Goal: Task Accomplishment & Management: Manage account settings

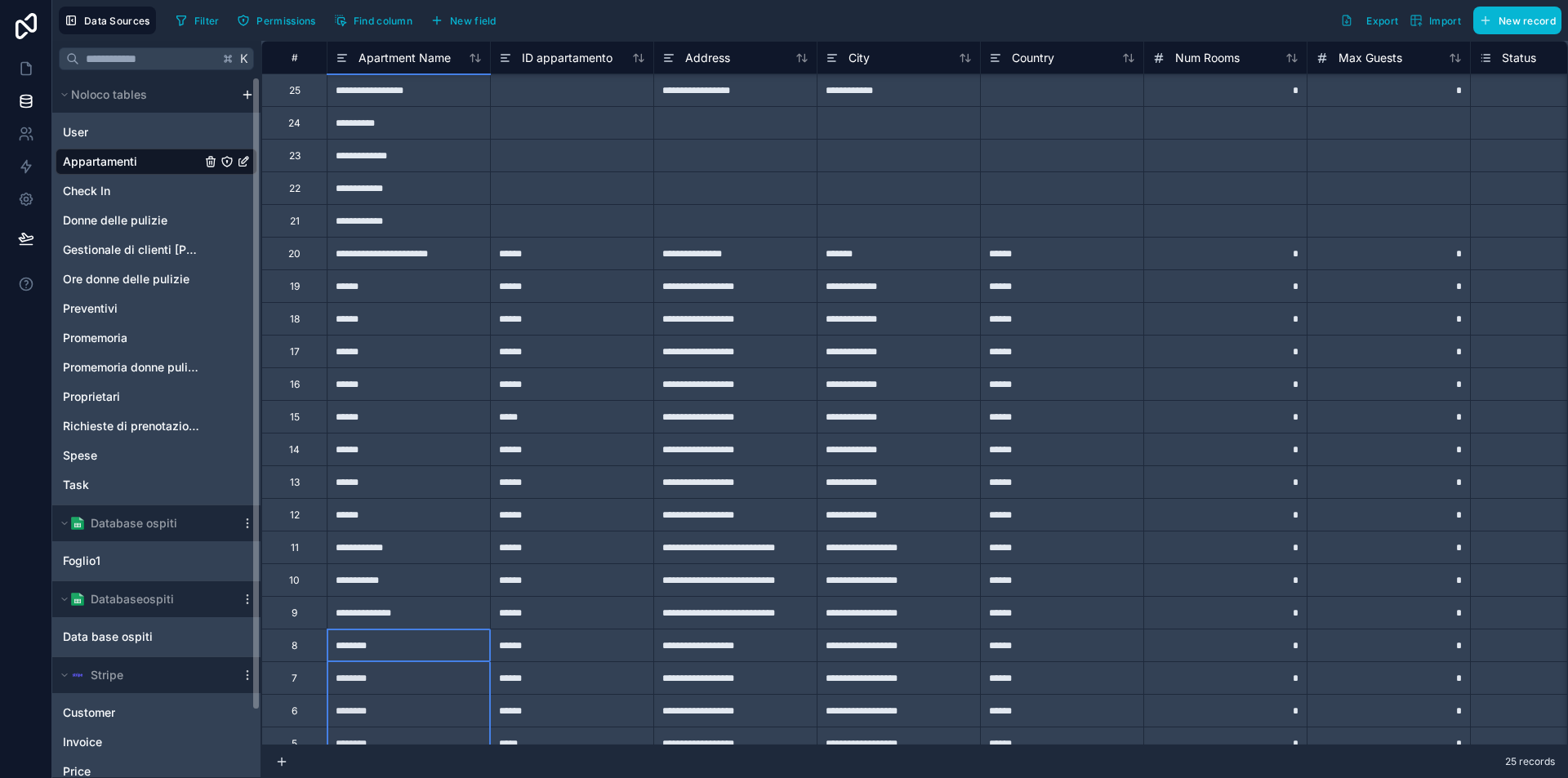
scroll to position [146, 0]
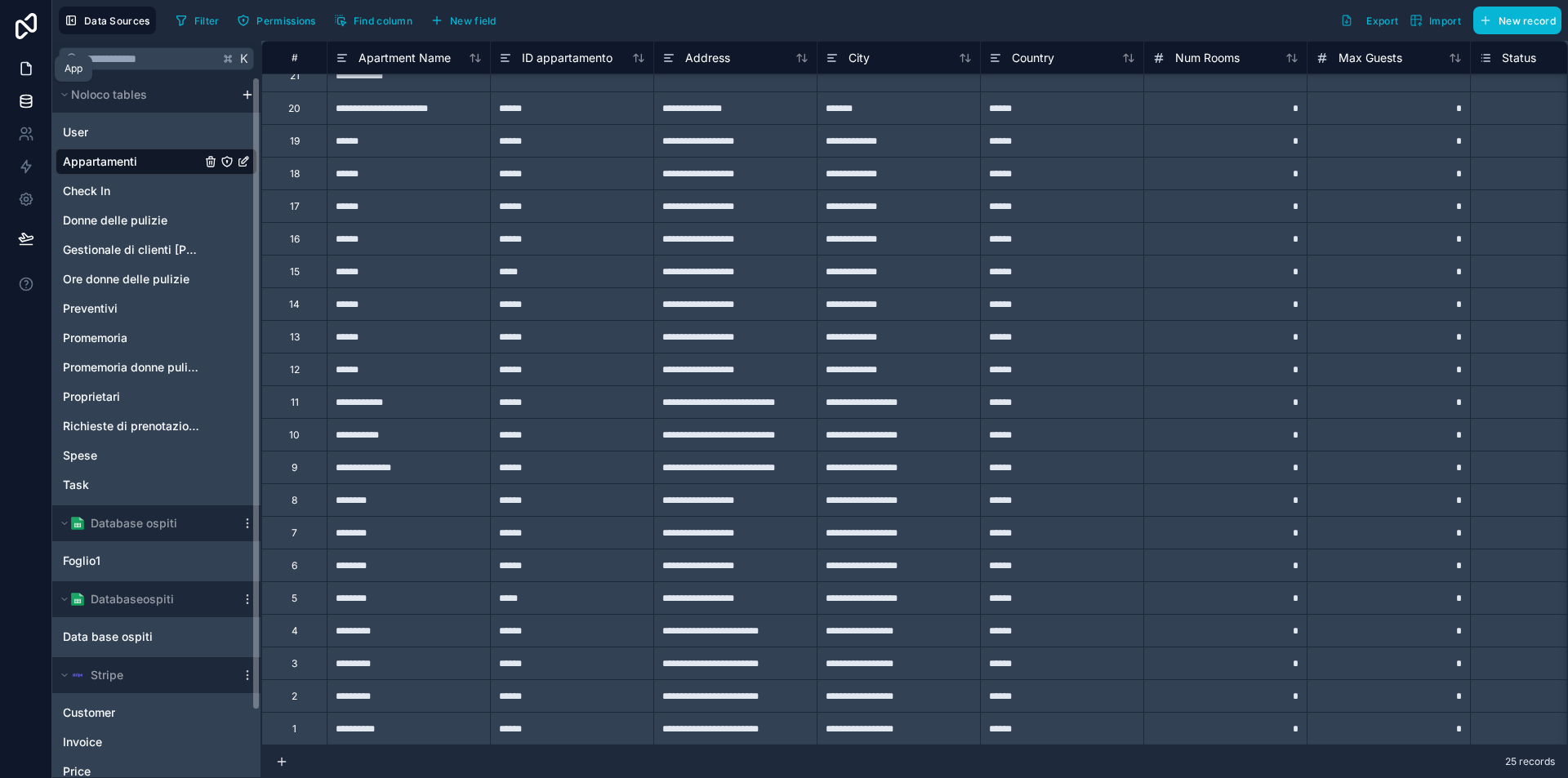
click at [16, 70] on link at bounding box center [25, 68] width 51 height 33
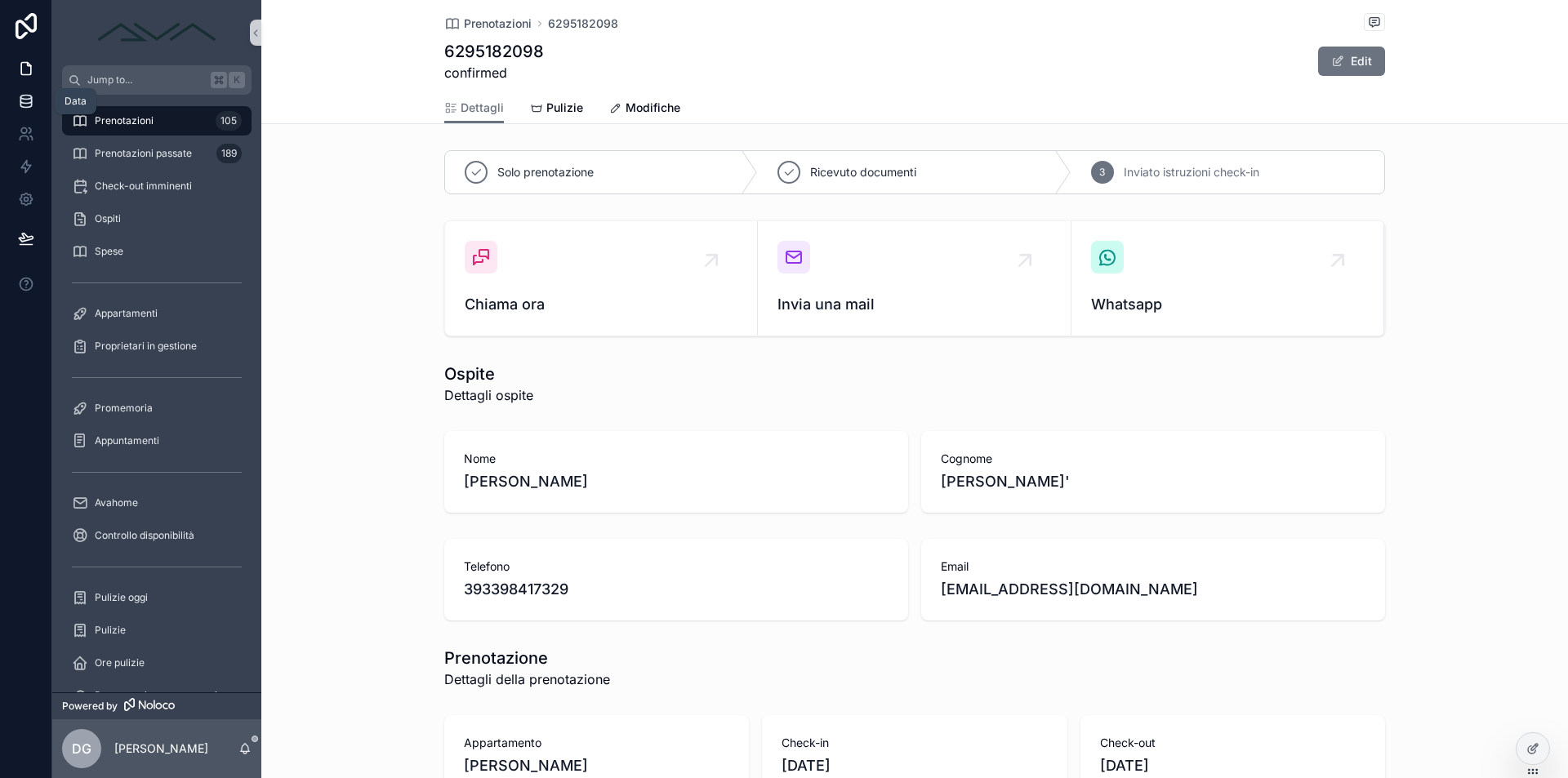
click at [22, 96] on icon at bounding box center [26, 97] width 10 height 4
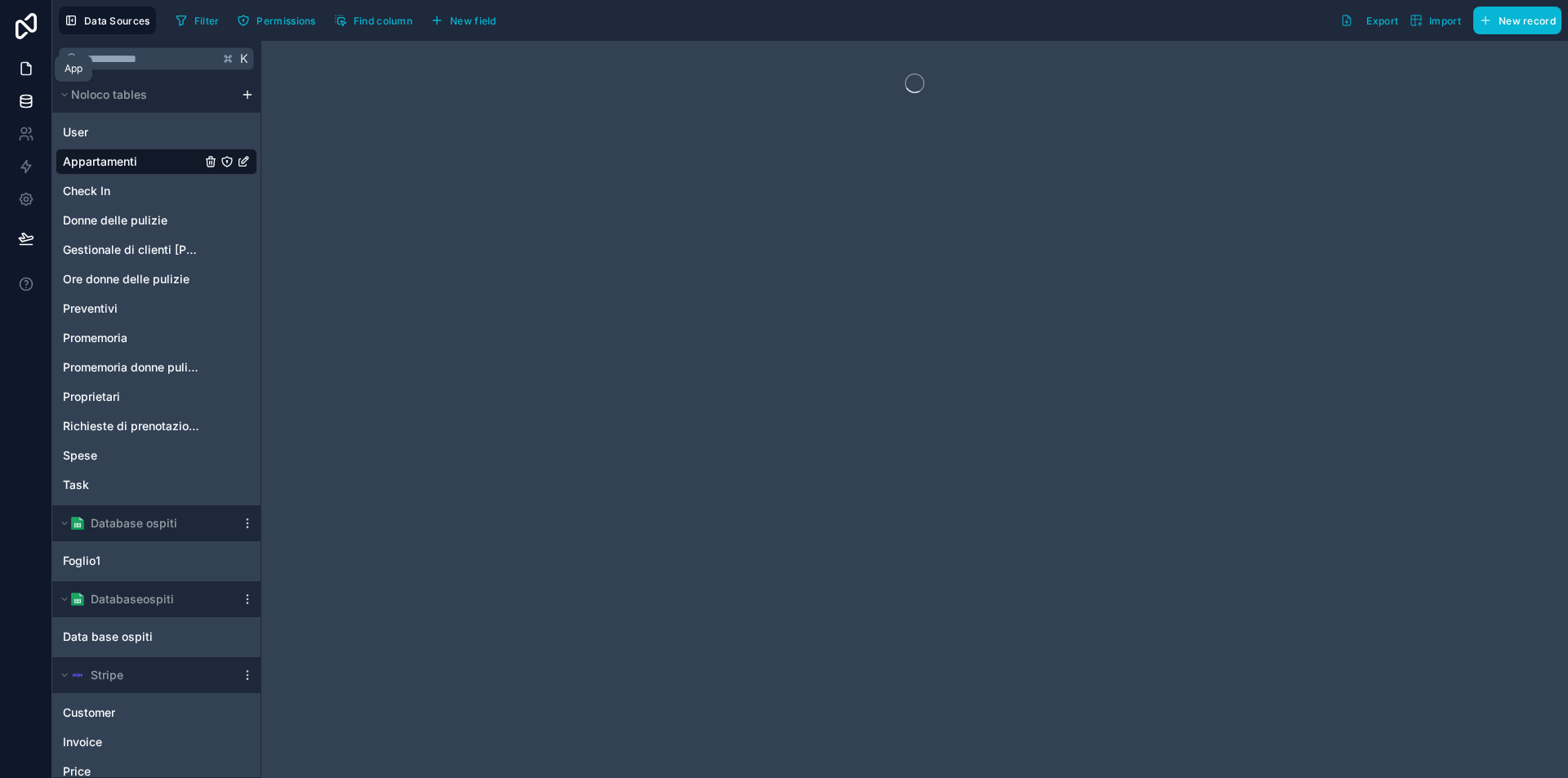
click at [23, 66] on icon at bounding box center [26, 68] width 16 height 16
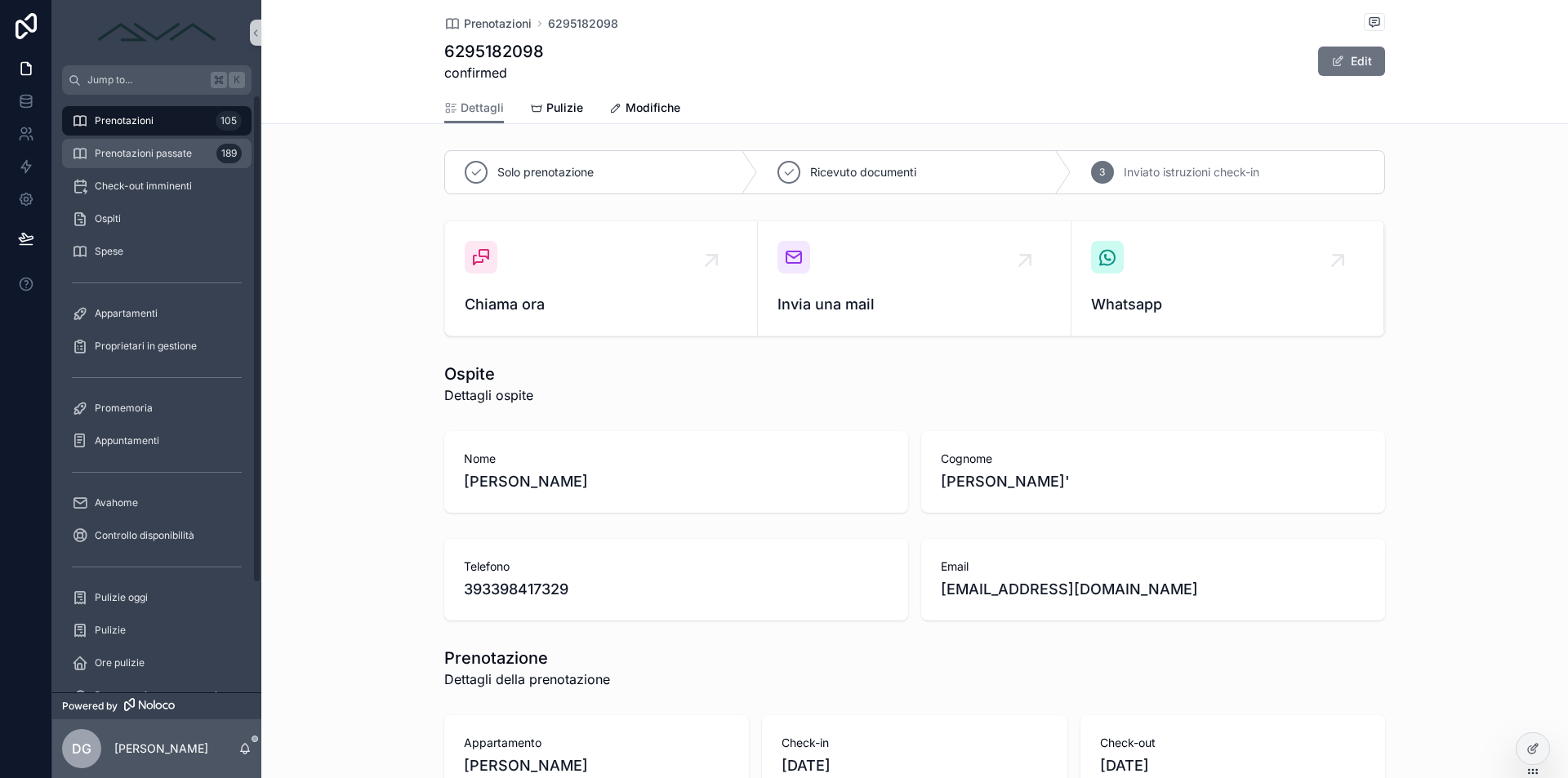
click at [132, 161] on div "Prenotazioni passate 189" at bounding box center [157, 153] width 170 height 26
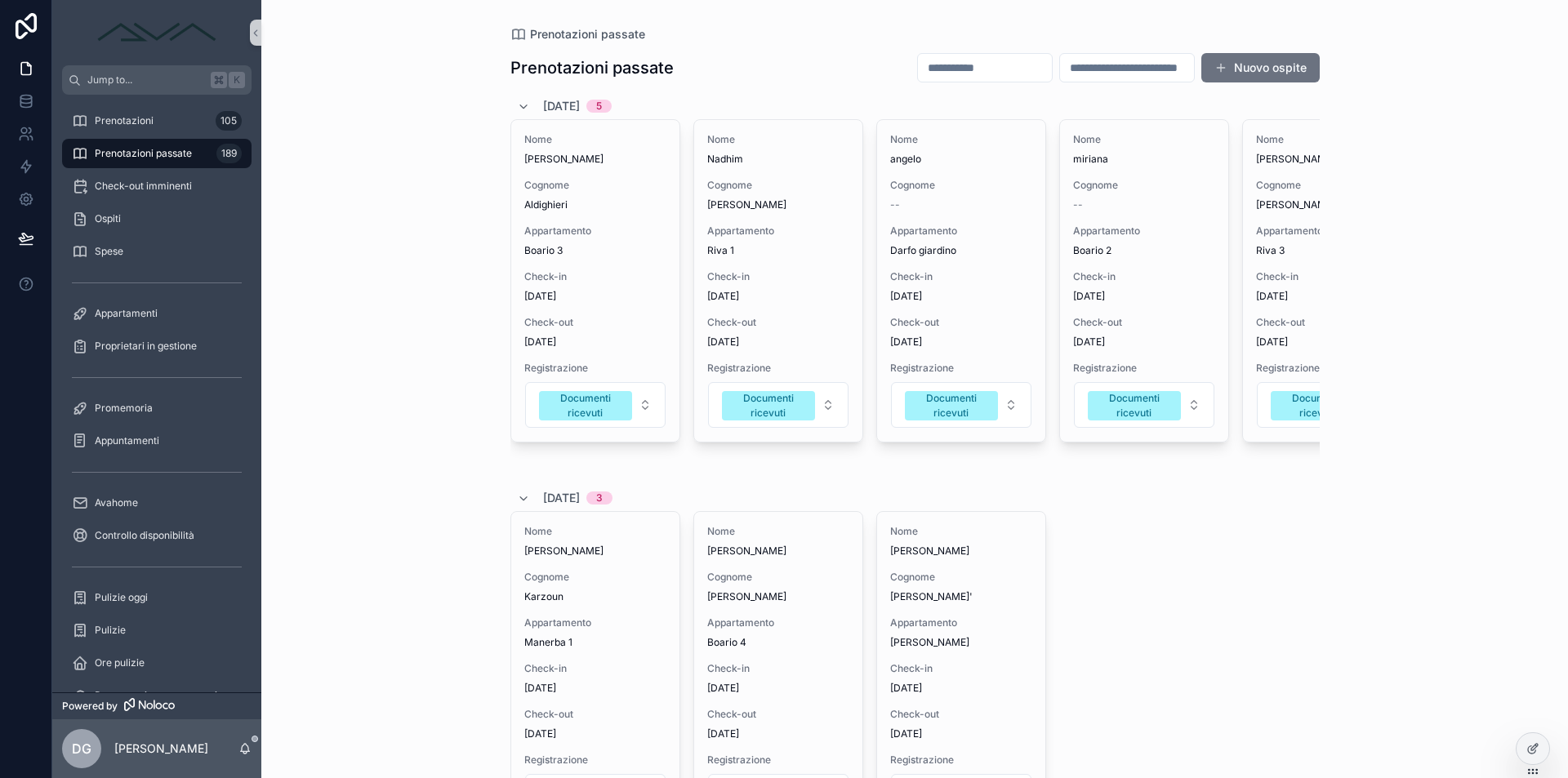
click at [936, 69] on input "scrollable content" at bounding box center [985, 68] width 134 height 23
type input "******"
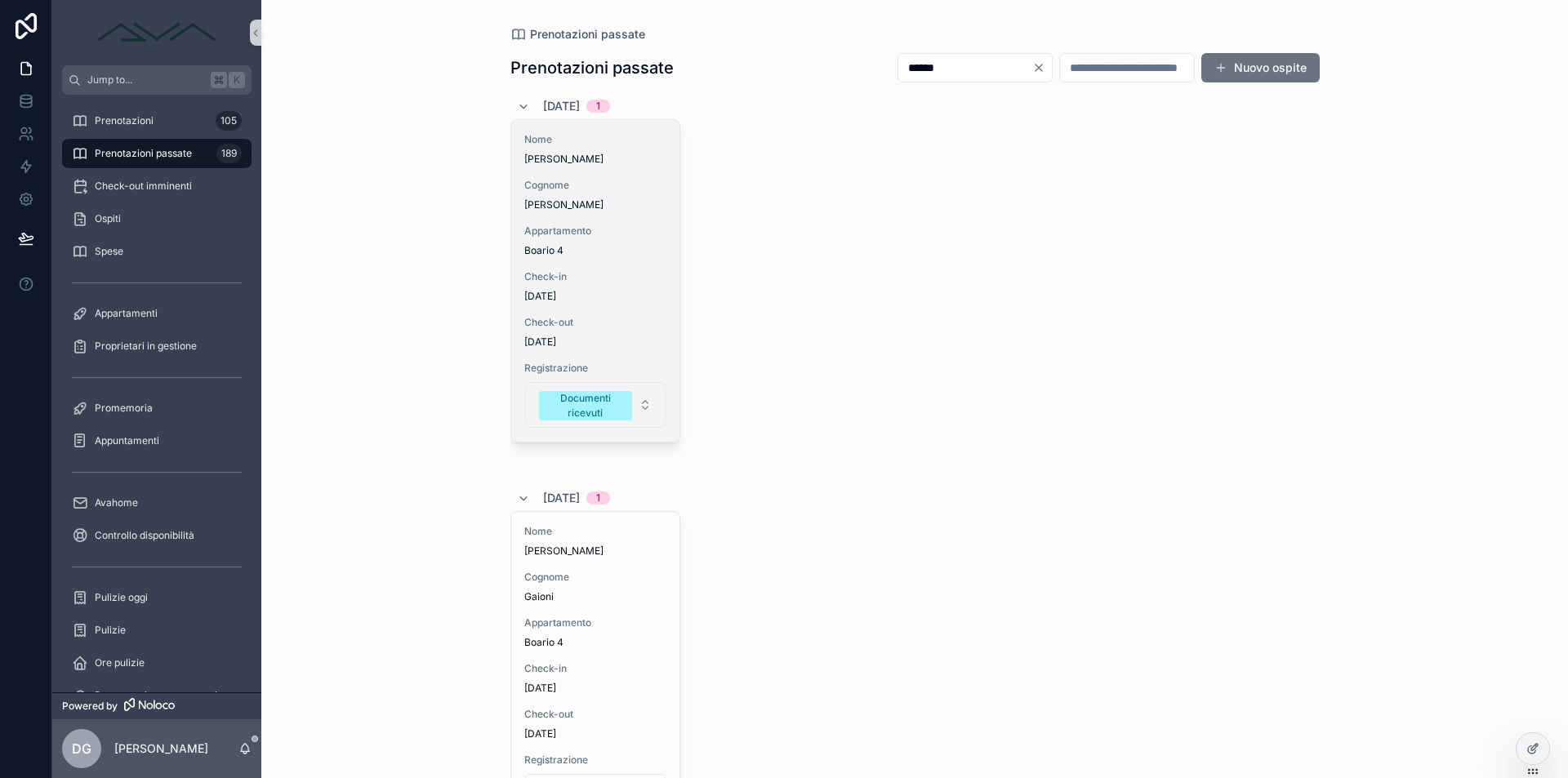
scroll to position [360, 0]
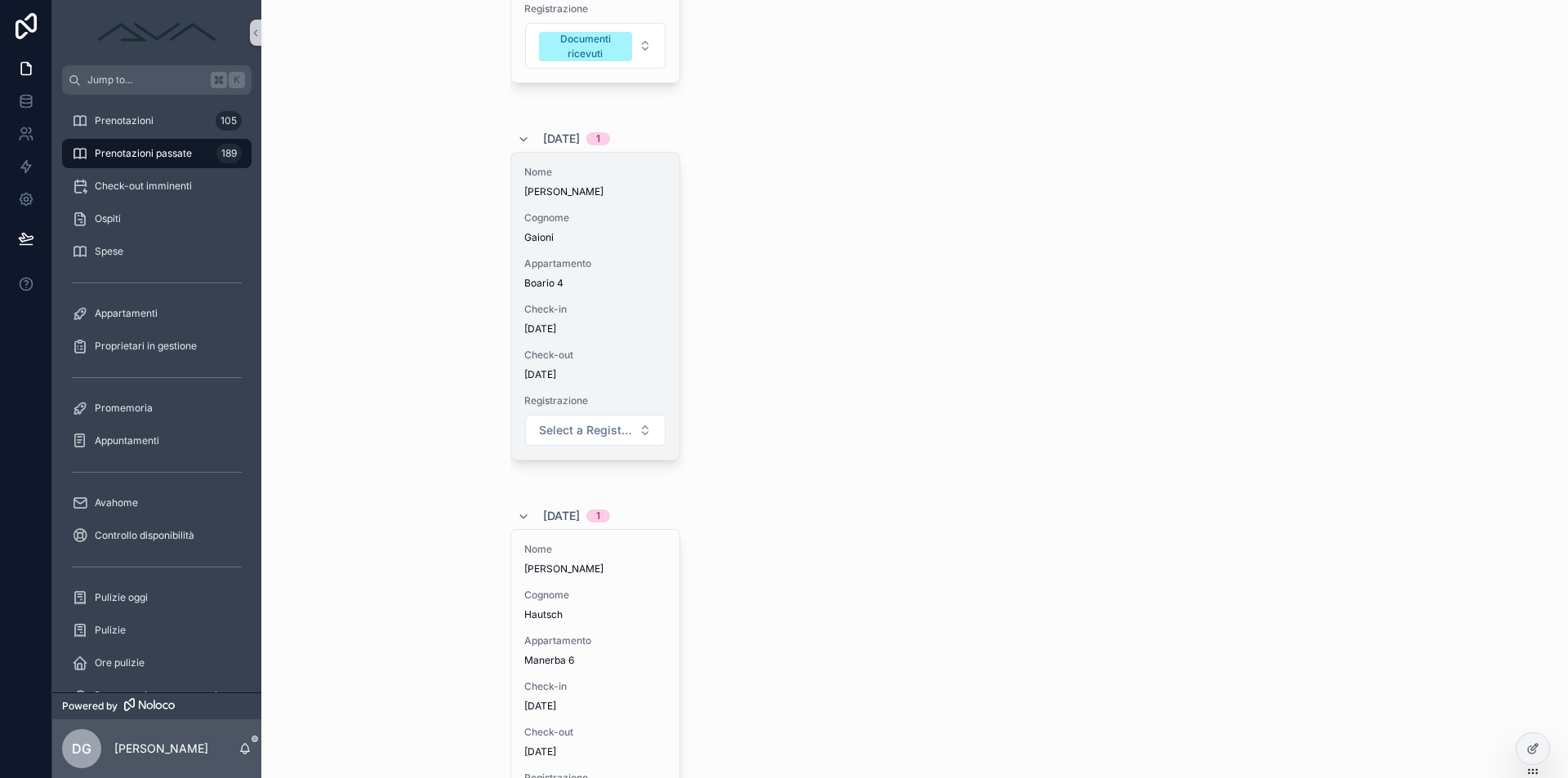
click at [614, 314] on span "Check-in" at bounding box center [595, 309] width 142 height 13
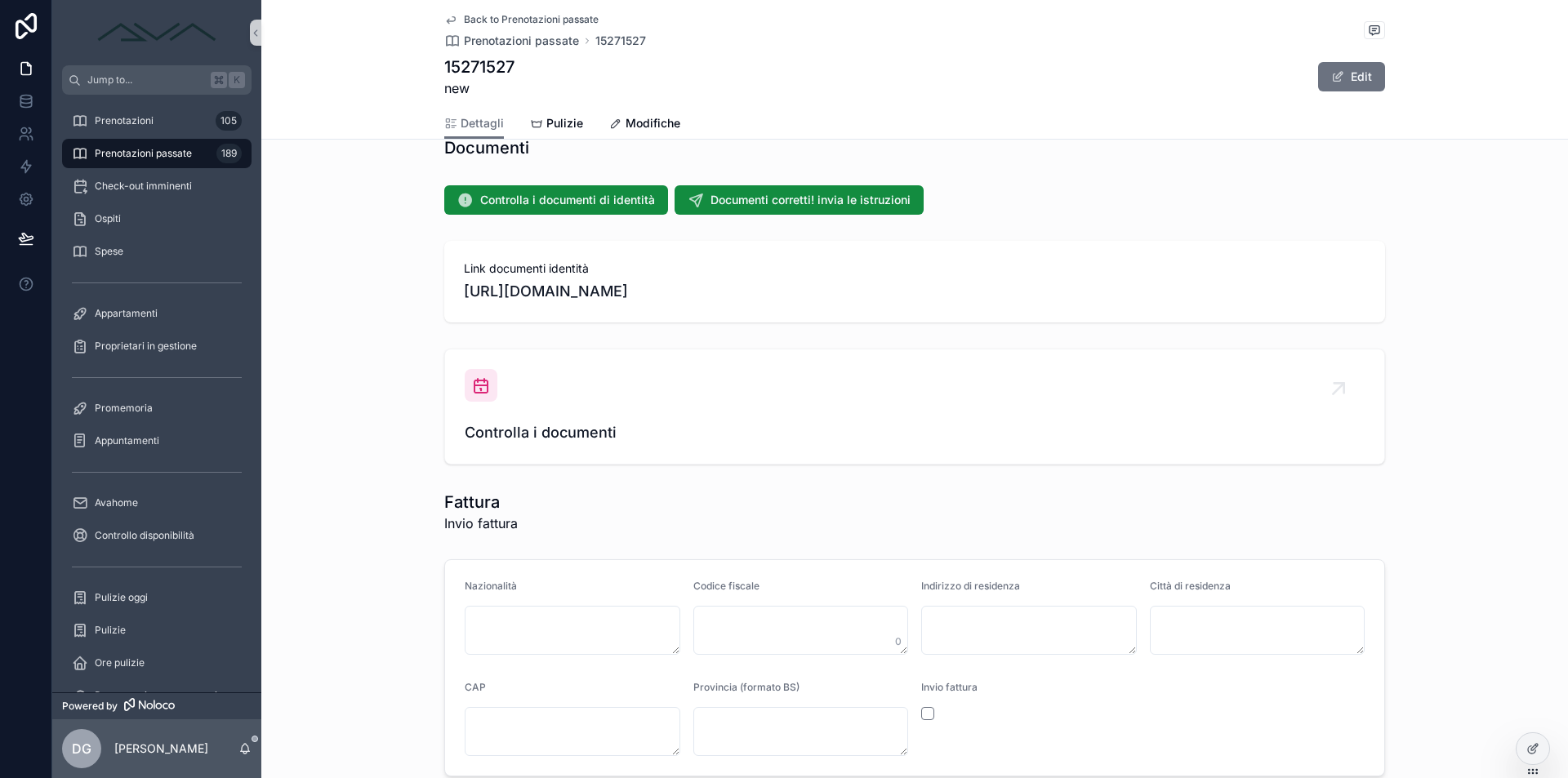
scroll to position [1779, 0]
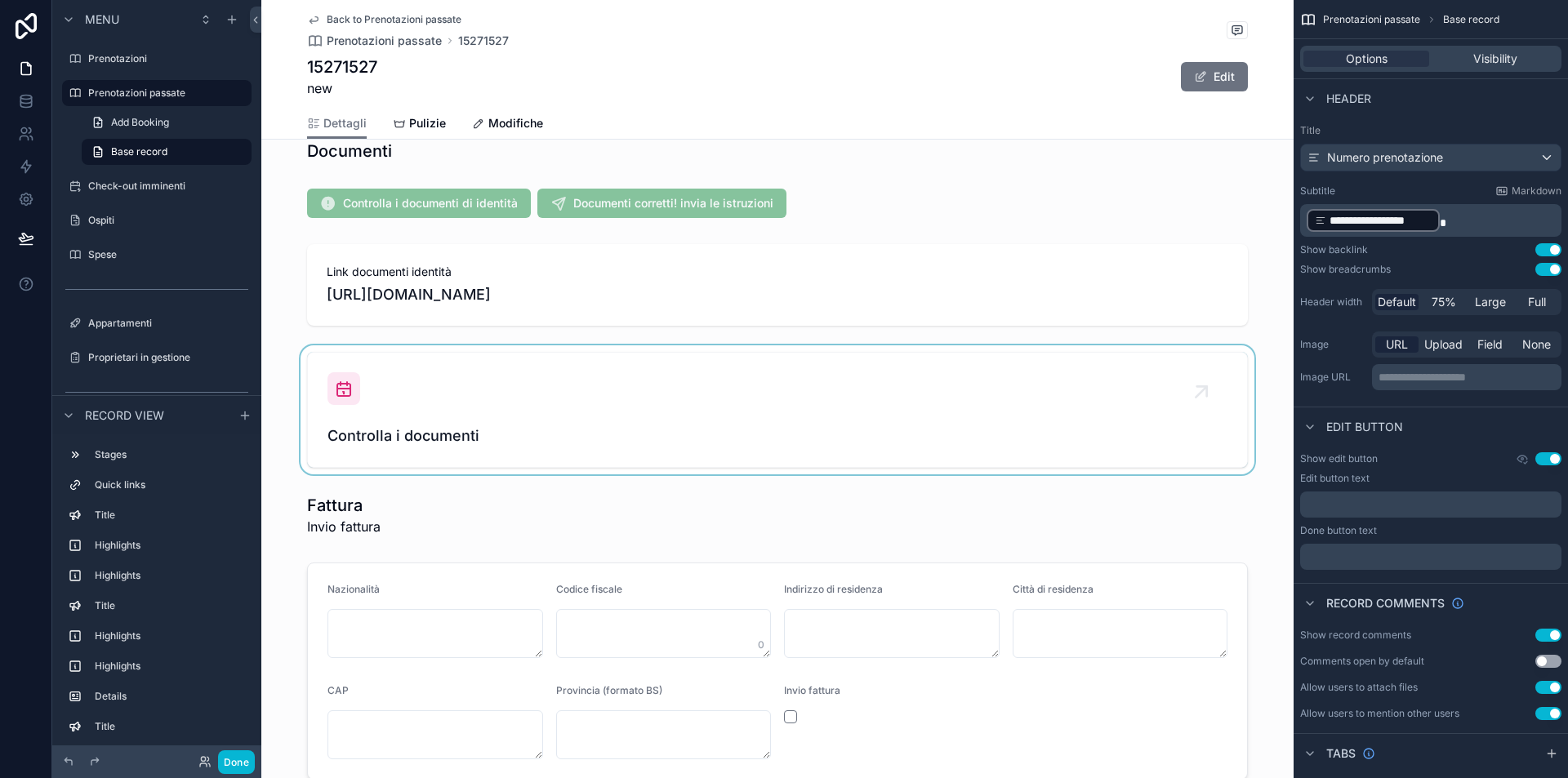
click at [563, 413] on div "scrollable content" at bounding box center [777, 410] width 1032 height 129
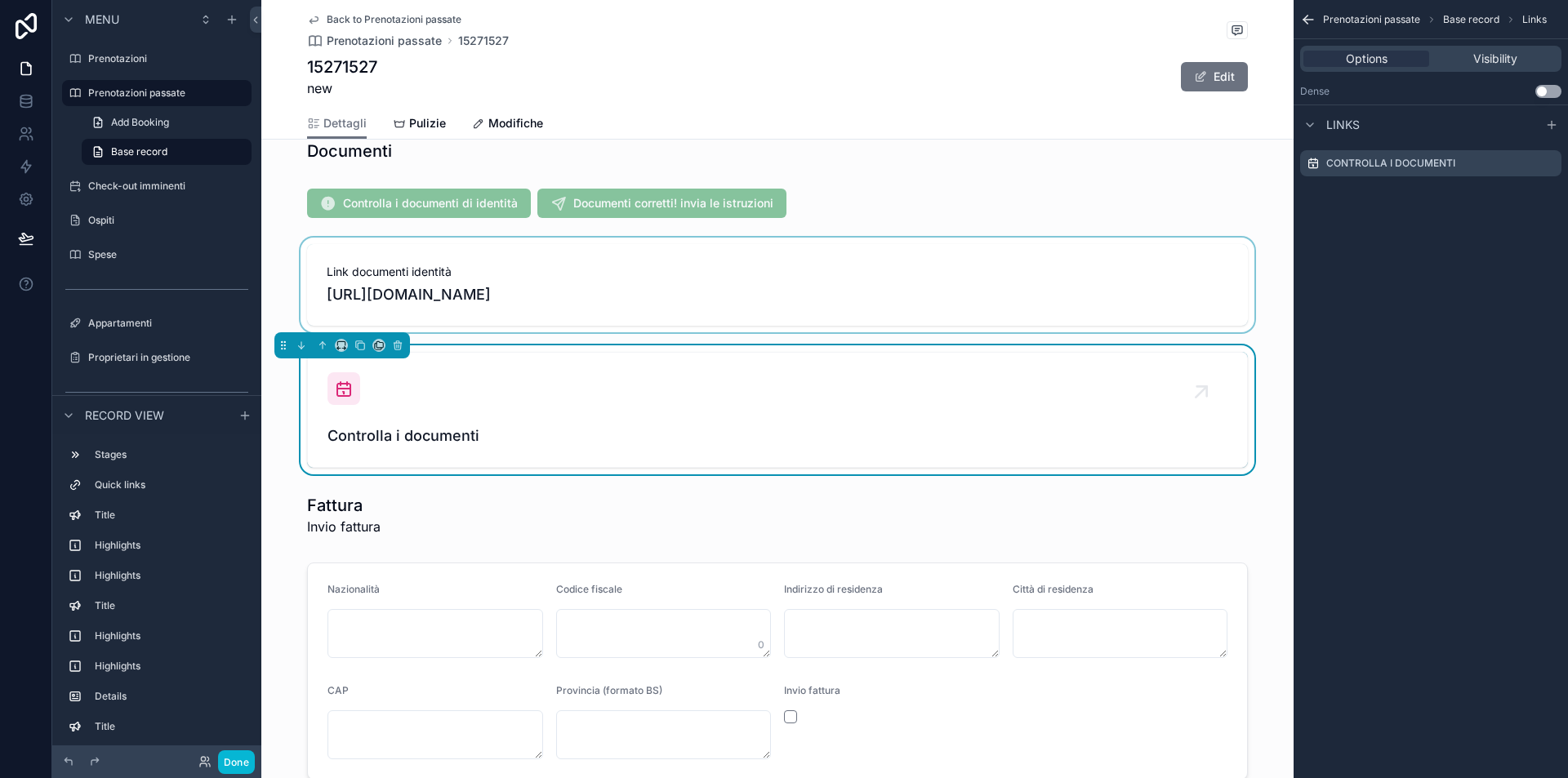
click at [583, 294] on div "scrollable content" at bounding box center [777, 284] width 1032 height 94
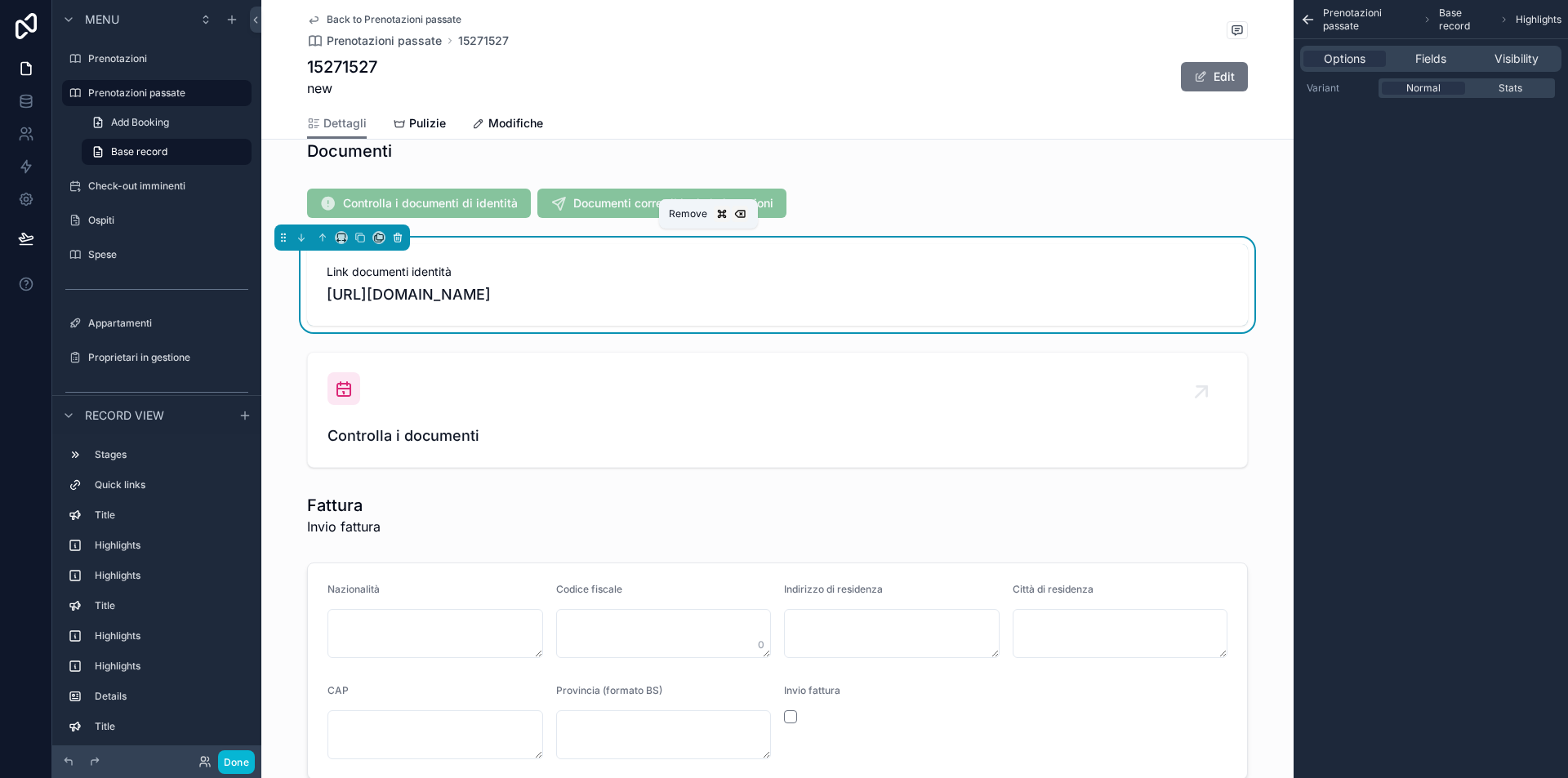
click at [398, 234] on icon "scrollable content" at bounding box center [397, 237] width 11 height 11
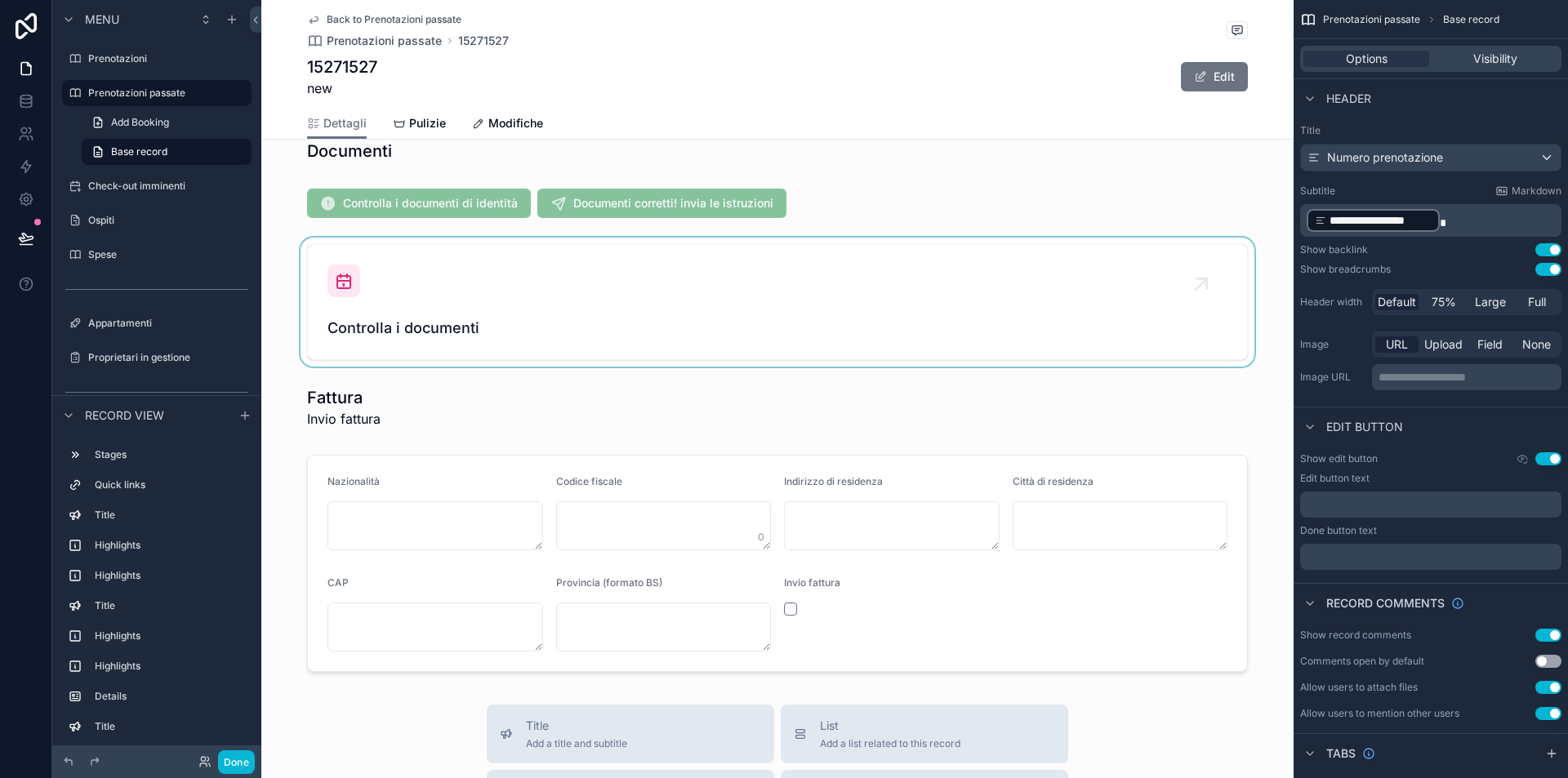
scroll to position [1656, 0]
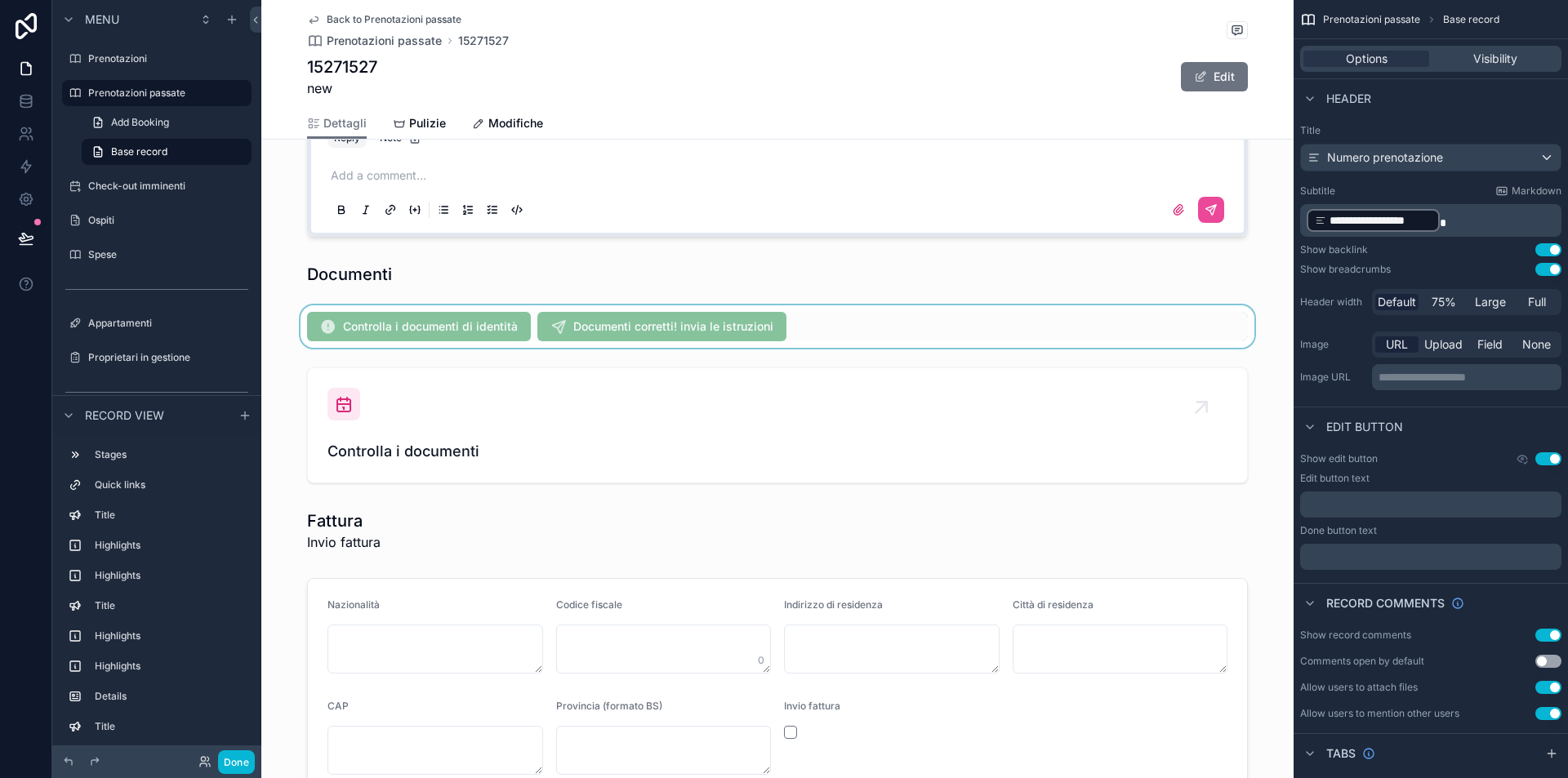
click at [816, 327] on div "scrollable content" at bounding box center [777, 326] width 1032 height 42
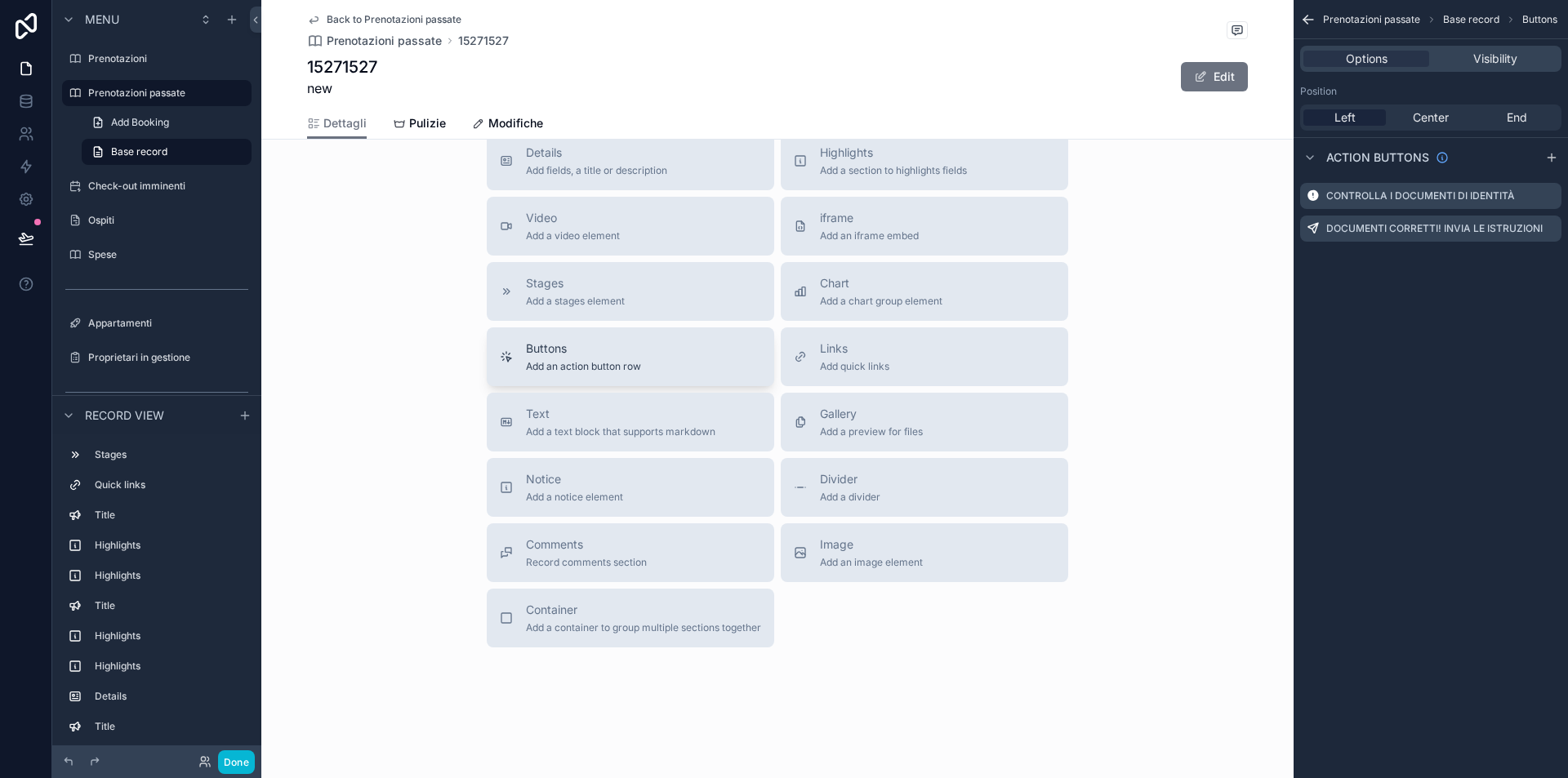
scroll to position [2281, 0]
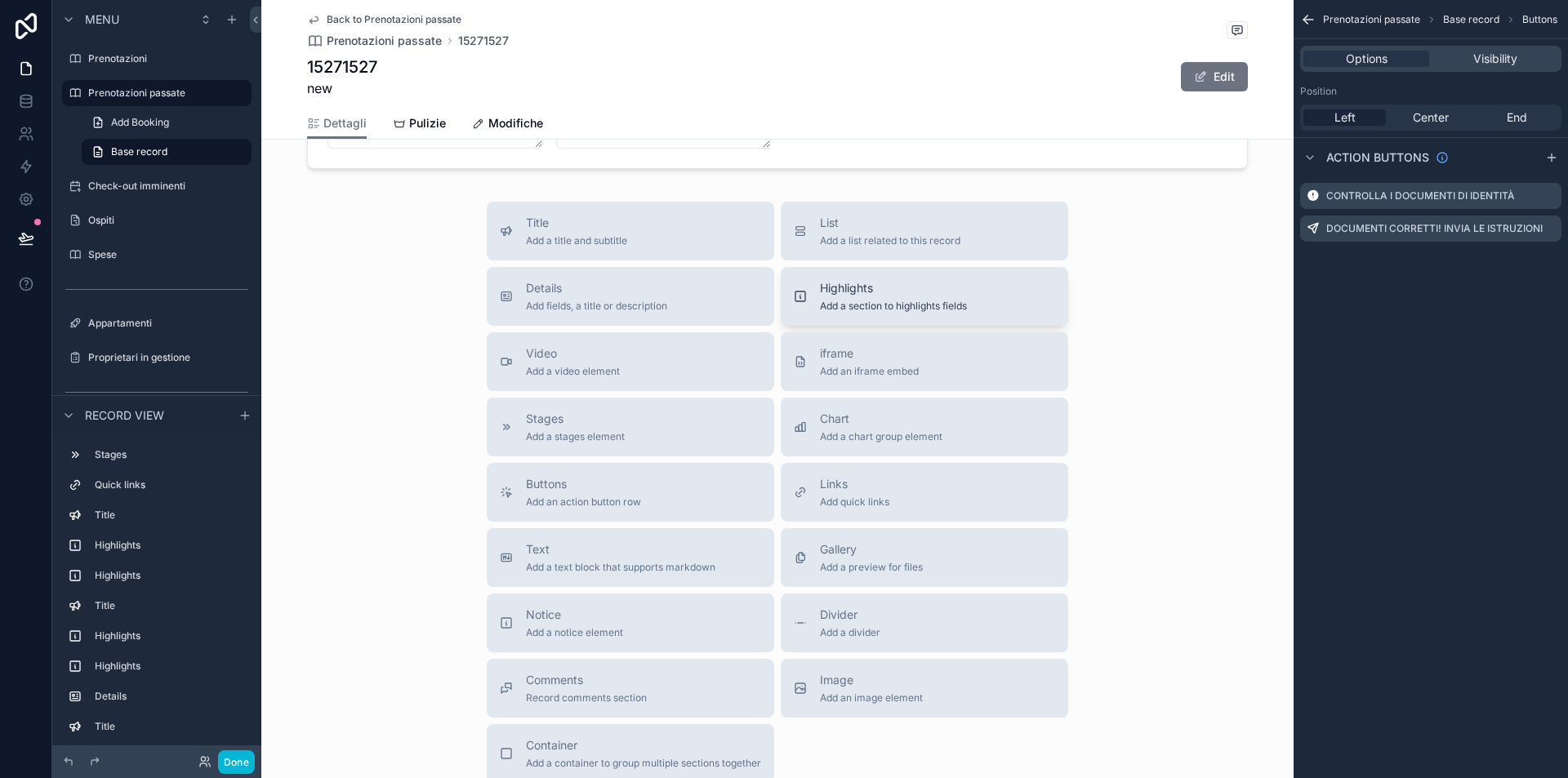
click at [859, 300] on span "Add a section to highlights fields" at bounding box center [894, 306] width 147 height 13
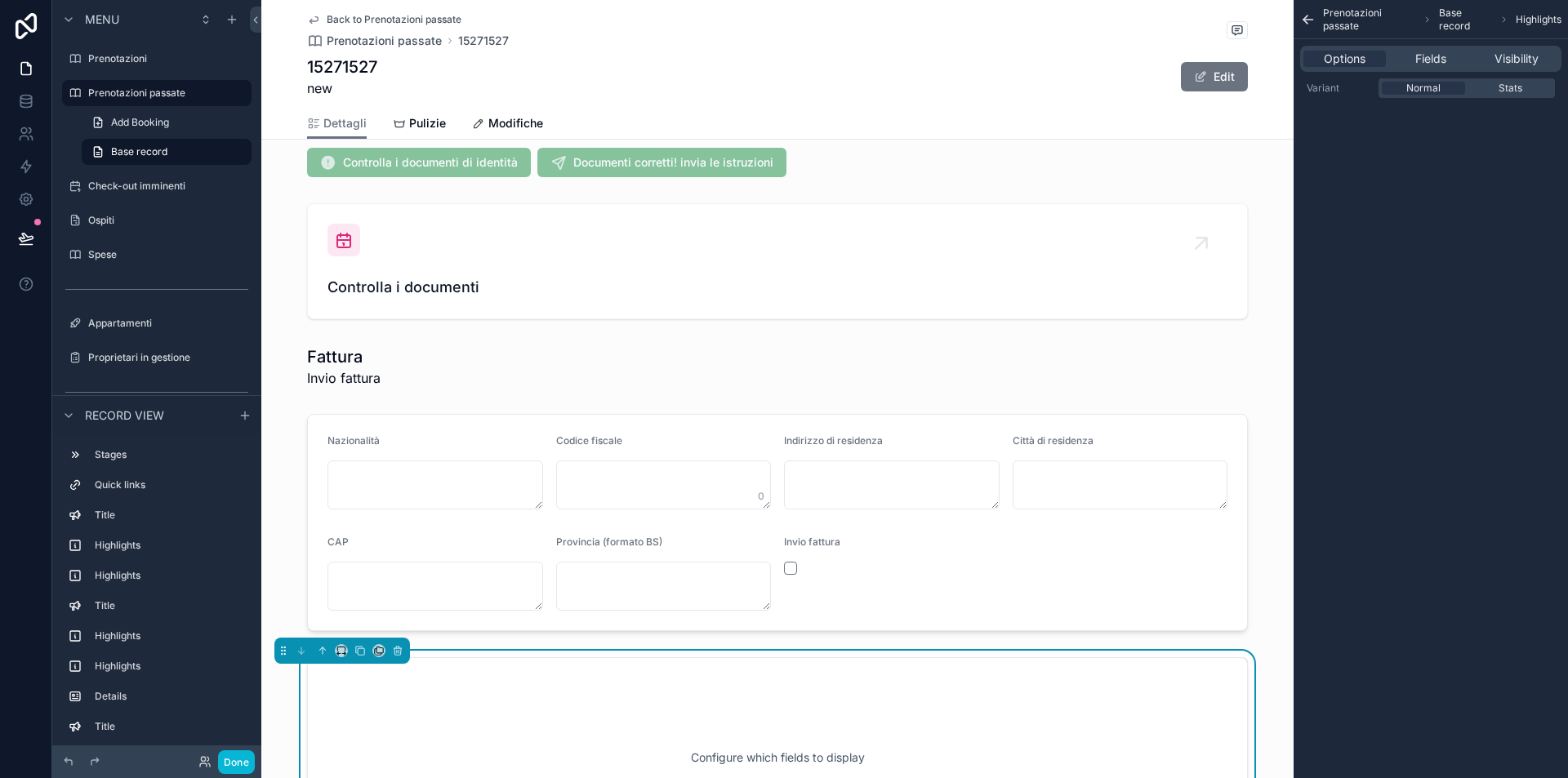
scroll to position [1986, 0]
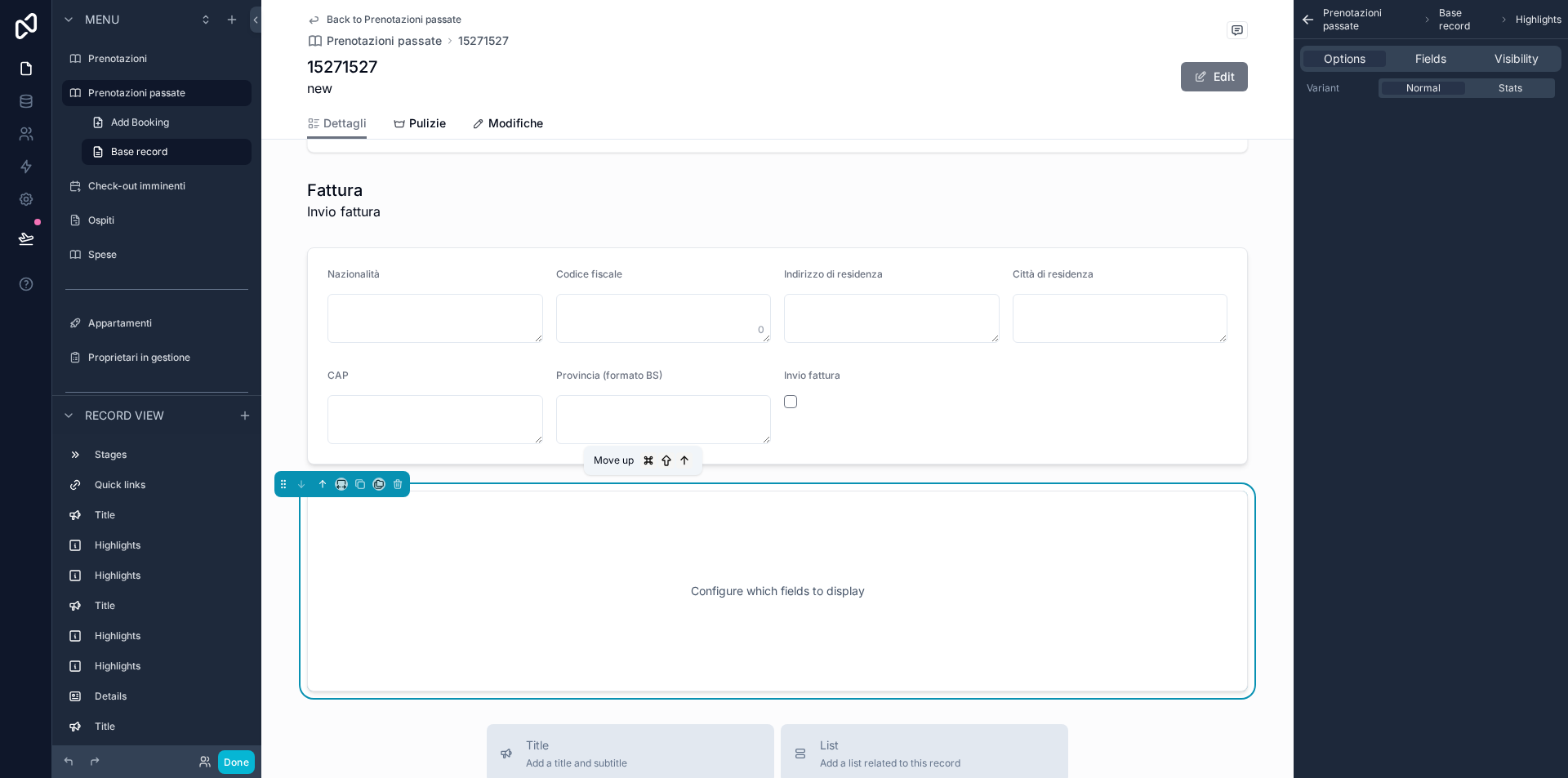
click at [322, 484] on icon "scrollable content" at bounding box center [322, 483] width 11 height 11
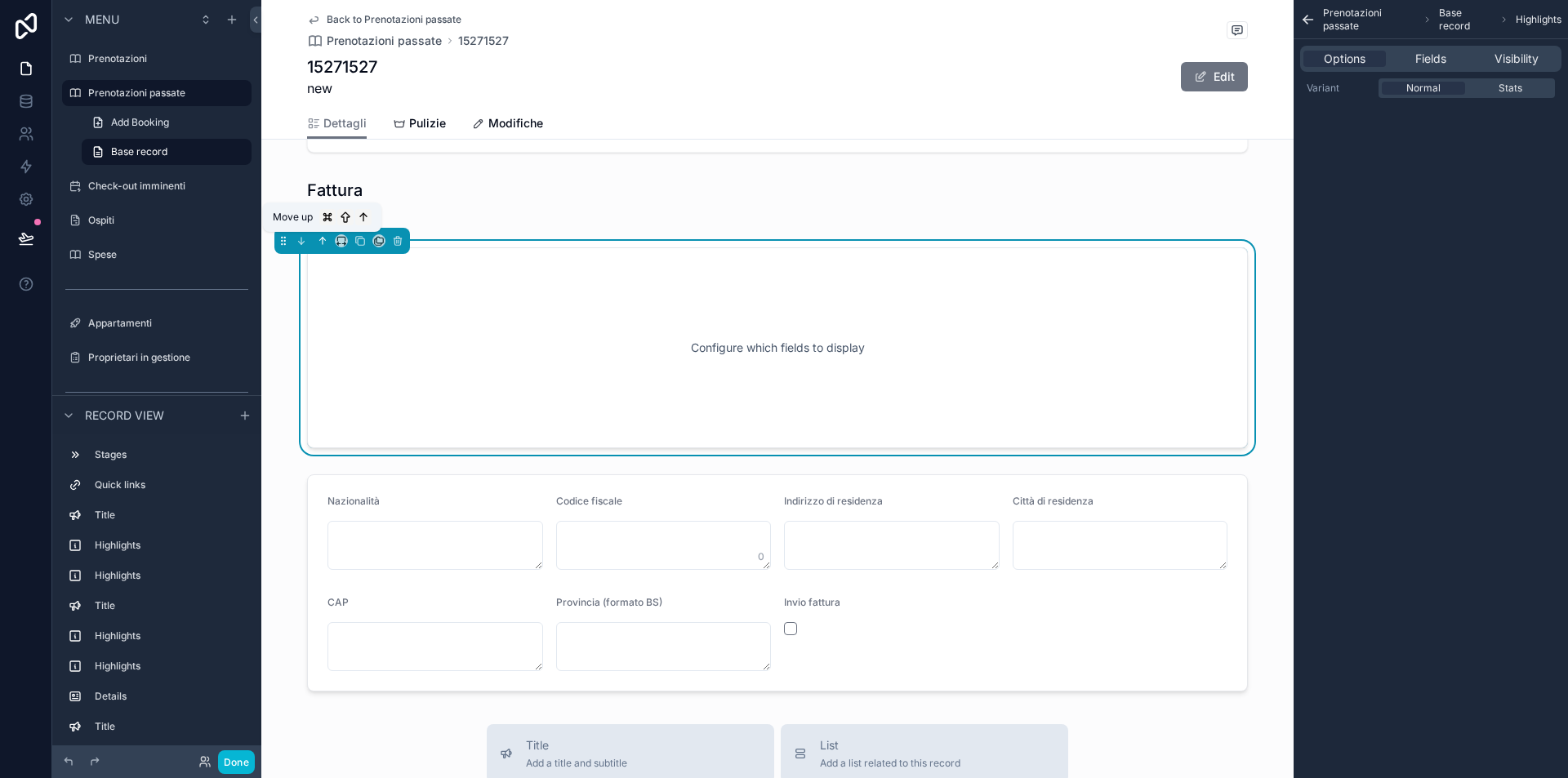
click at [316, 234] on button "scrollable content" at bounding box center [322, 241] width 18 height 18
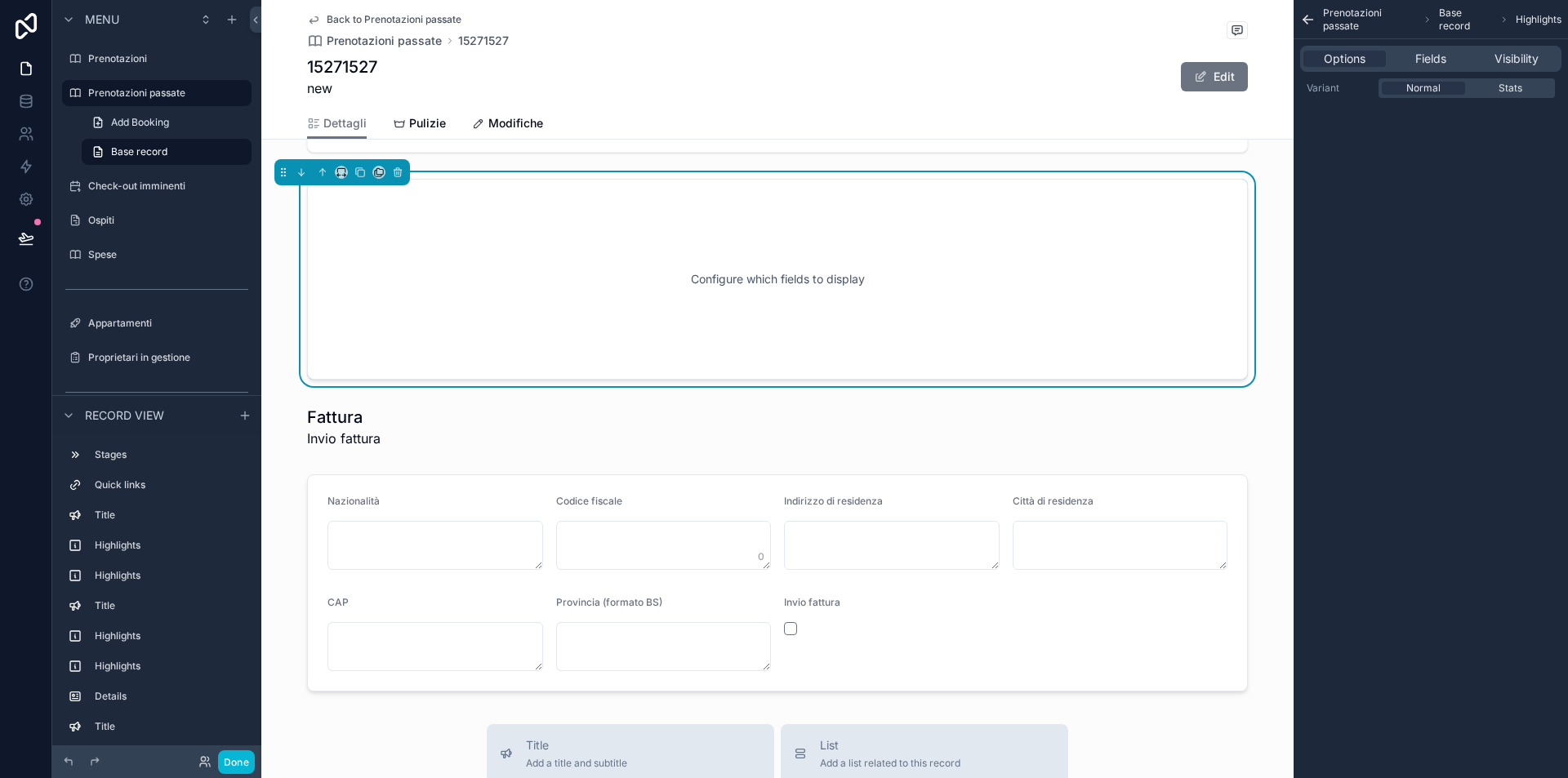
scroll to position [1645, 0]
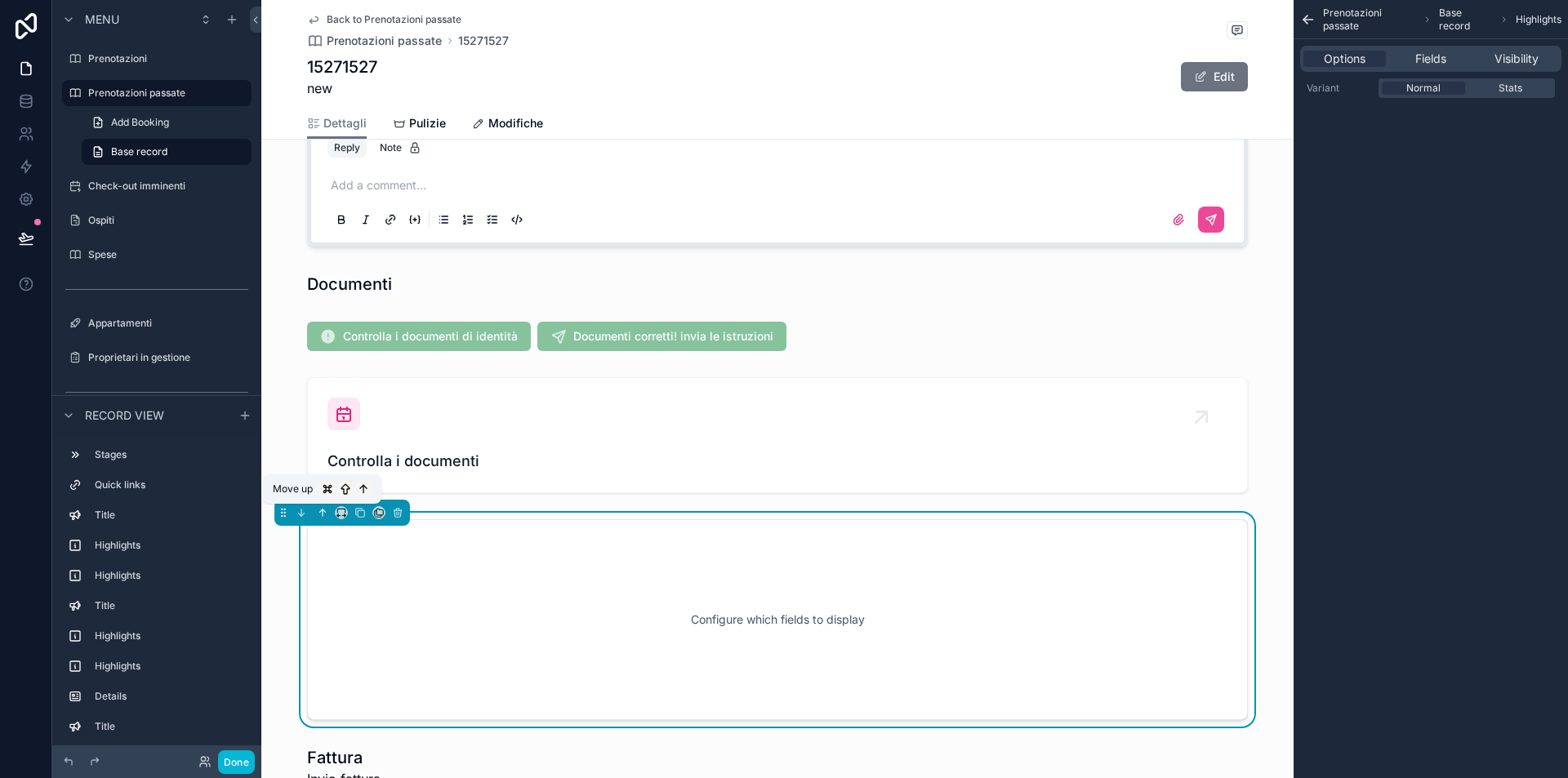
click at [325, 513] on icon "scrollable content" at bounding box center [322, 512] width 11 height 11
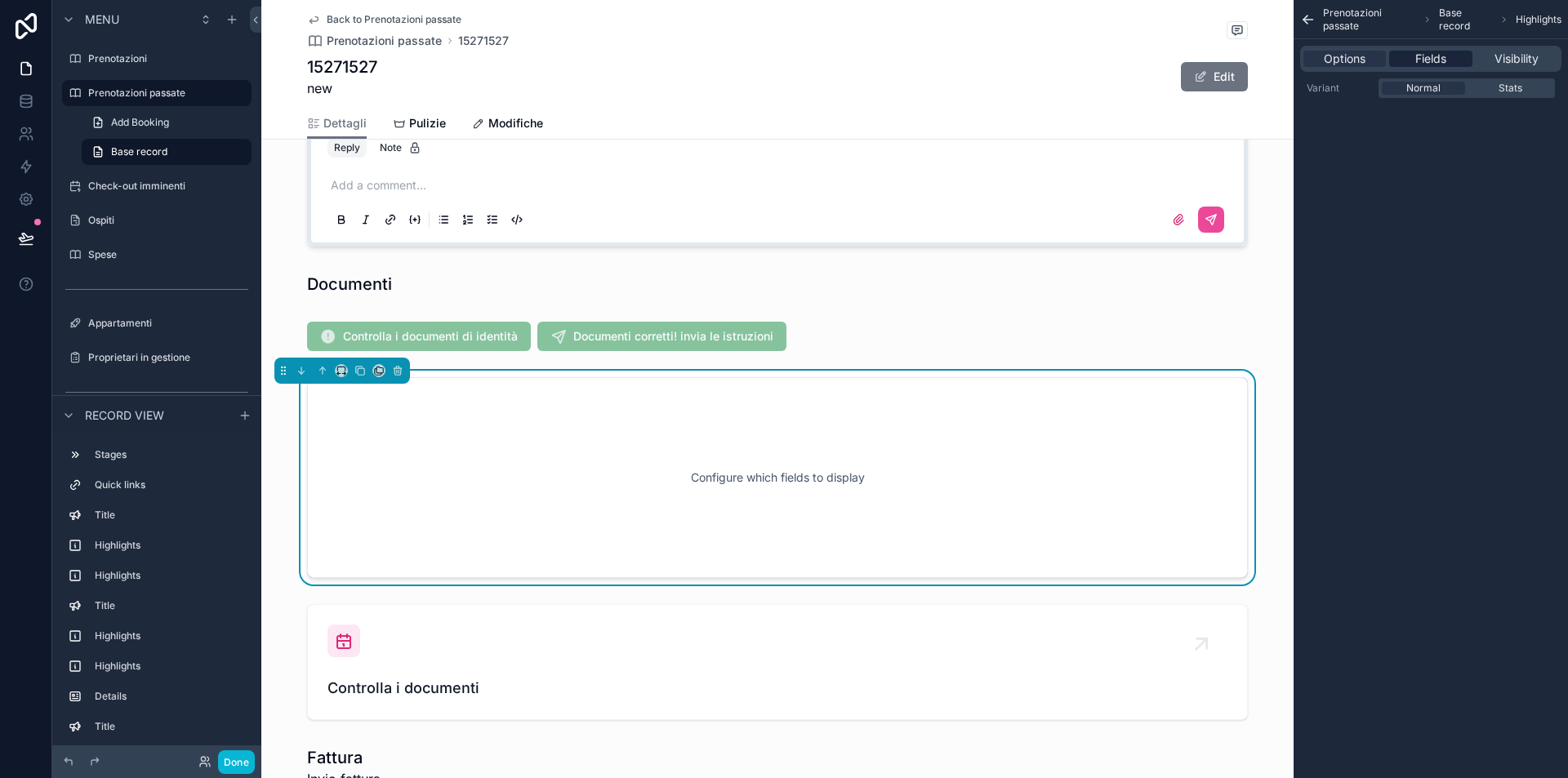
click at [1429, 54] on span "Fields" at bounding box center [1431, 58] width 31 height 16
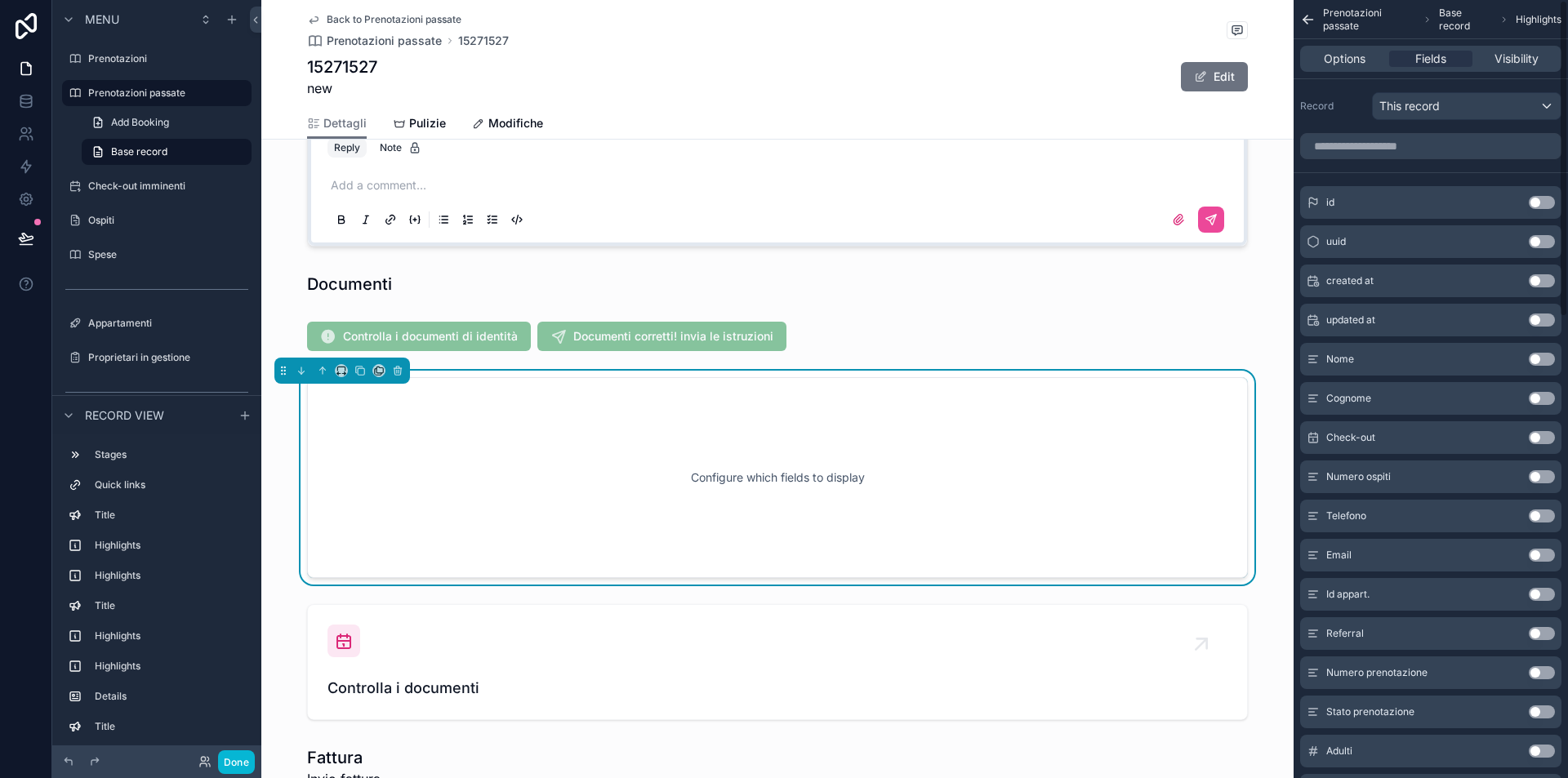
click at [1541, 477] on button "Use setting" at bounding box center [1542, 477] width 26 height 13
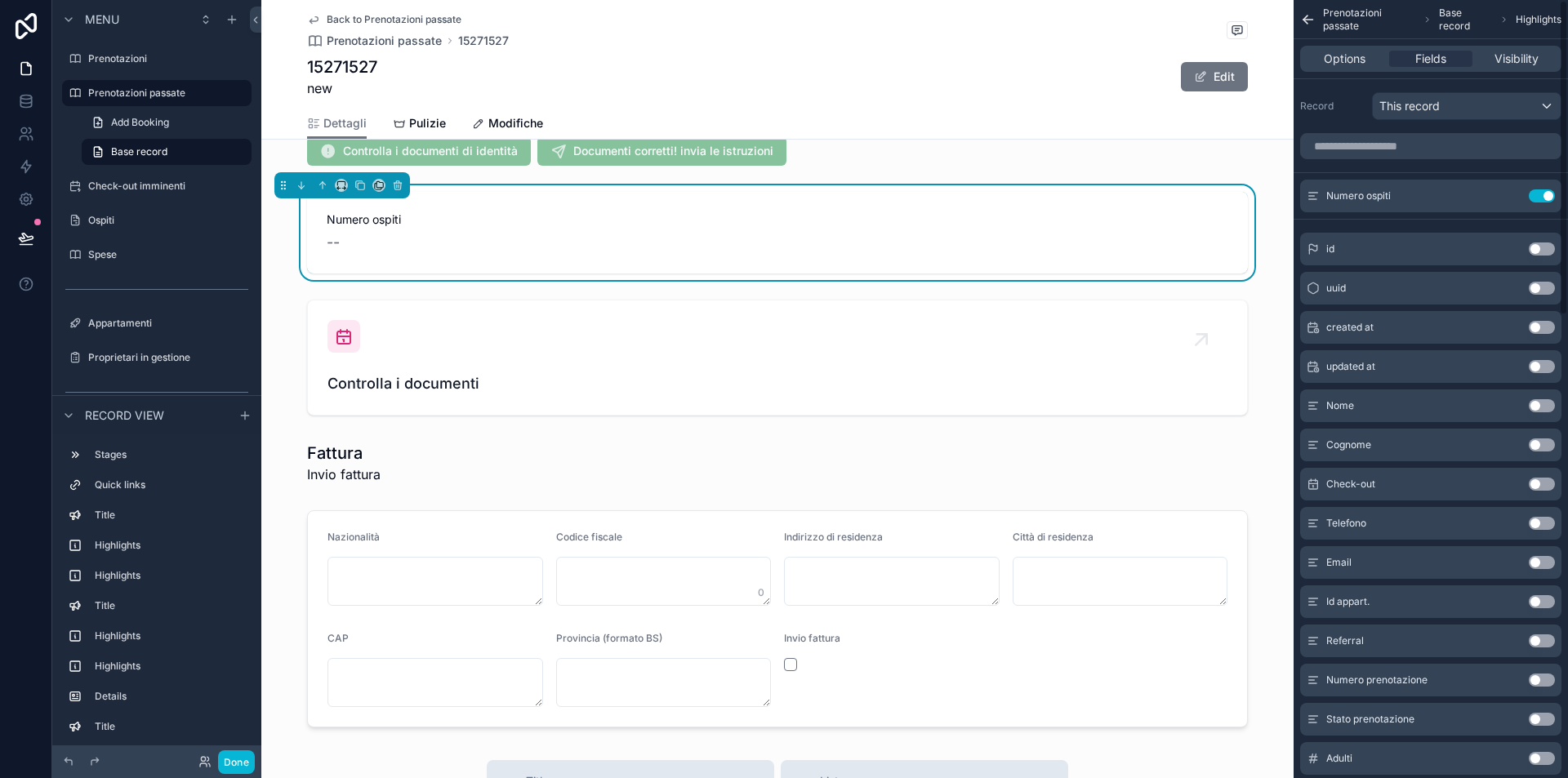
scroll to position [306, 0]
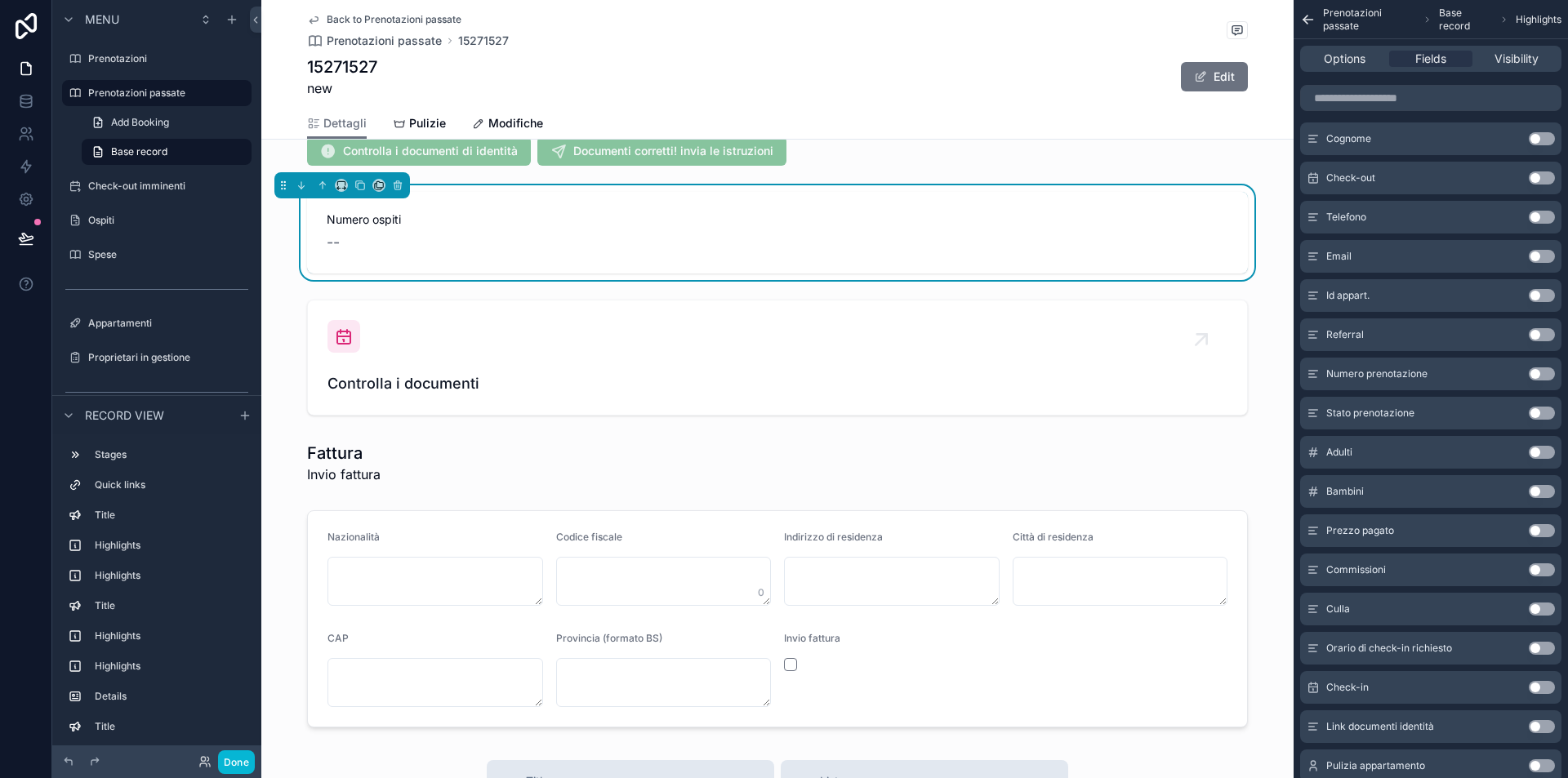
click at [1537, 456] on button "Use setting" at bounding box center [1542, 451] width 26 height 13
click at [1538, 494] on button "Use setting" at bounding box center [1542, 491] width 26 height 13
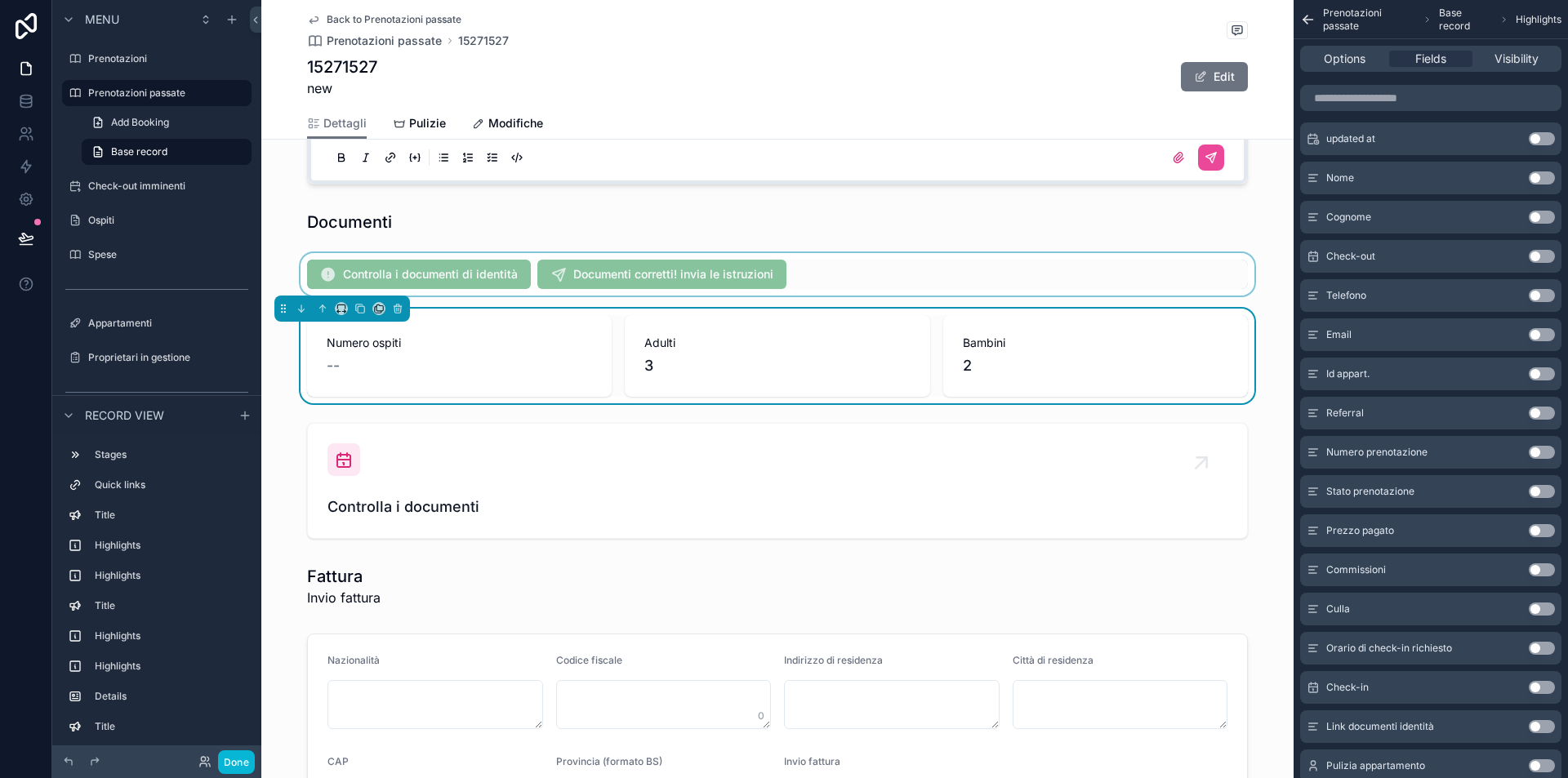
click at [354, 268] on div "scrollable content" at bounding box center [777, 274] width 1032 height 42
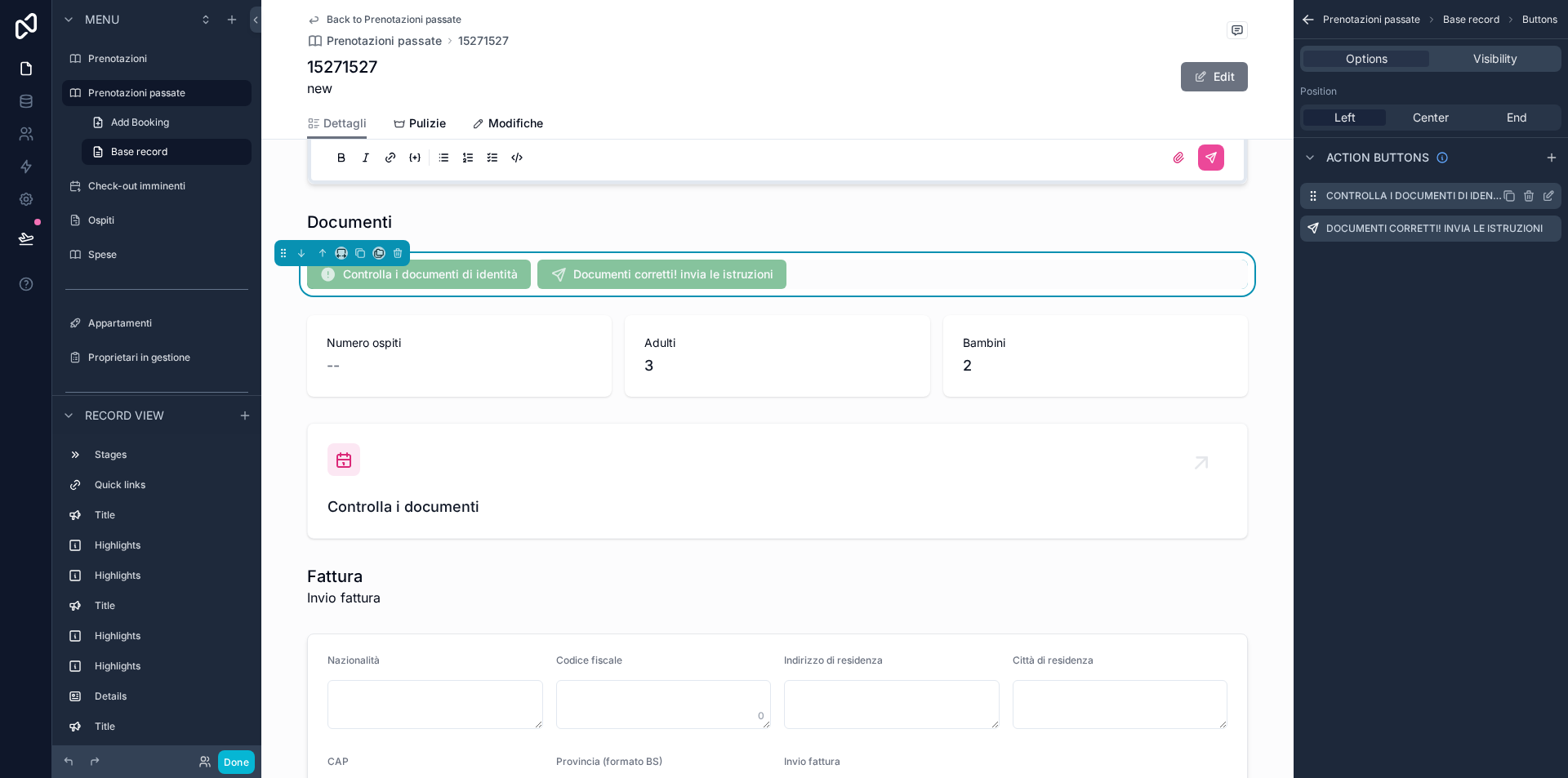
click at [1529, 195] on icon "scrollable content" at bounding box center [1528, 196] width 13 height 13
click at [1522, 165] on icon at bounding box center [1522, 165] width 3 height 3
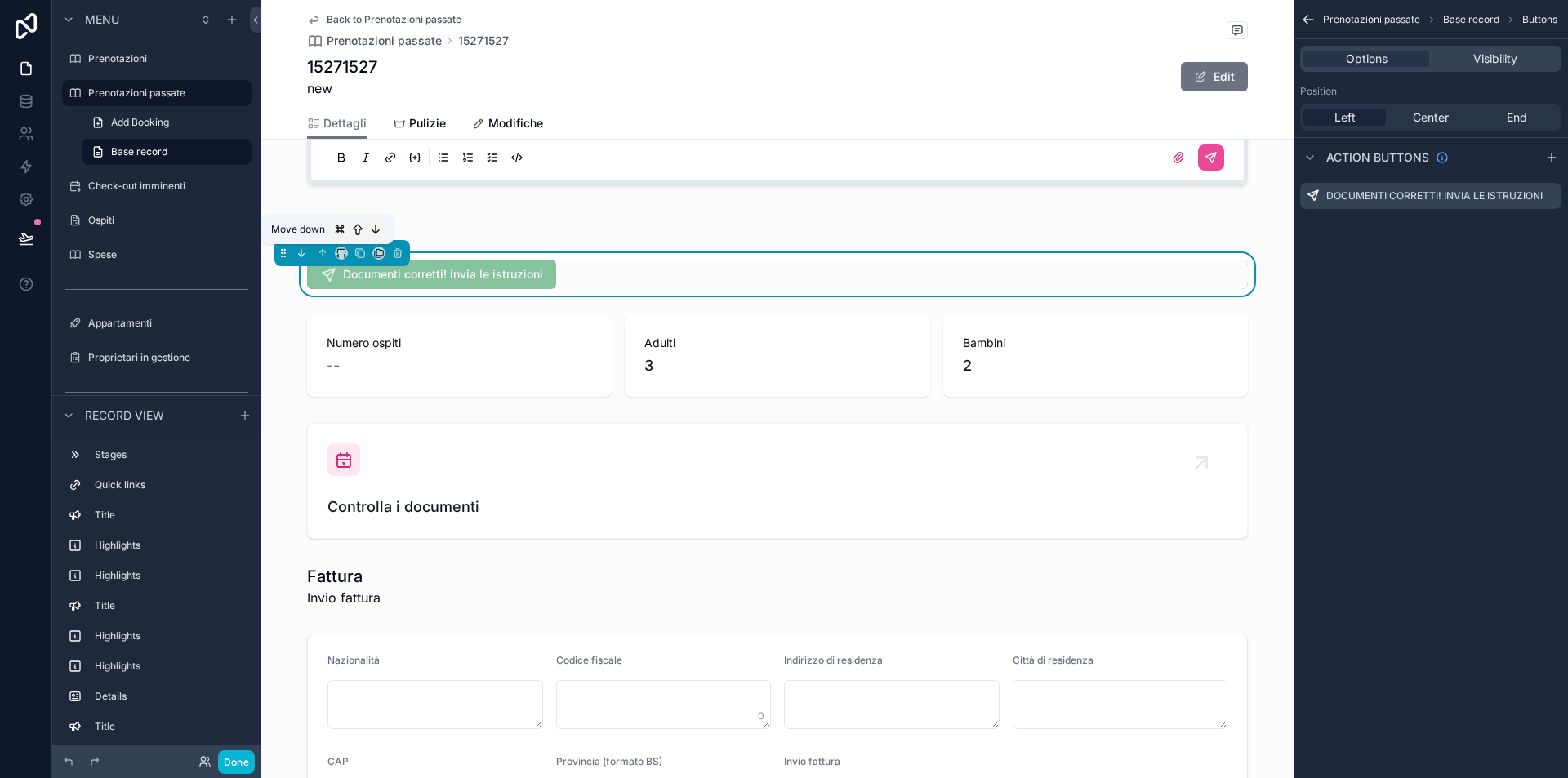
click at [307, 251] on button "scrollable content" at bounding box center [301, 253] width 18 height 18
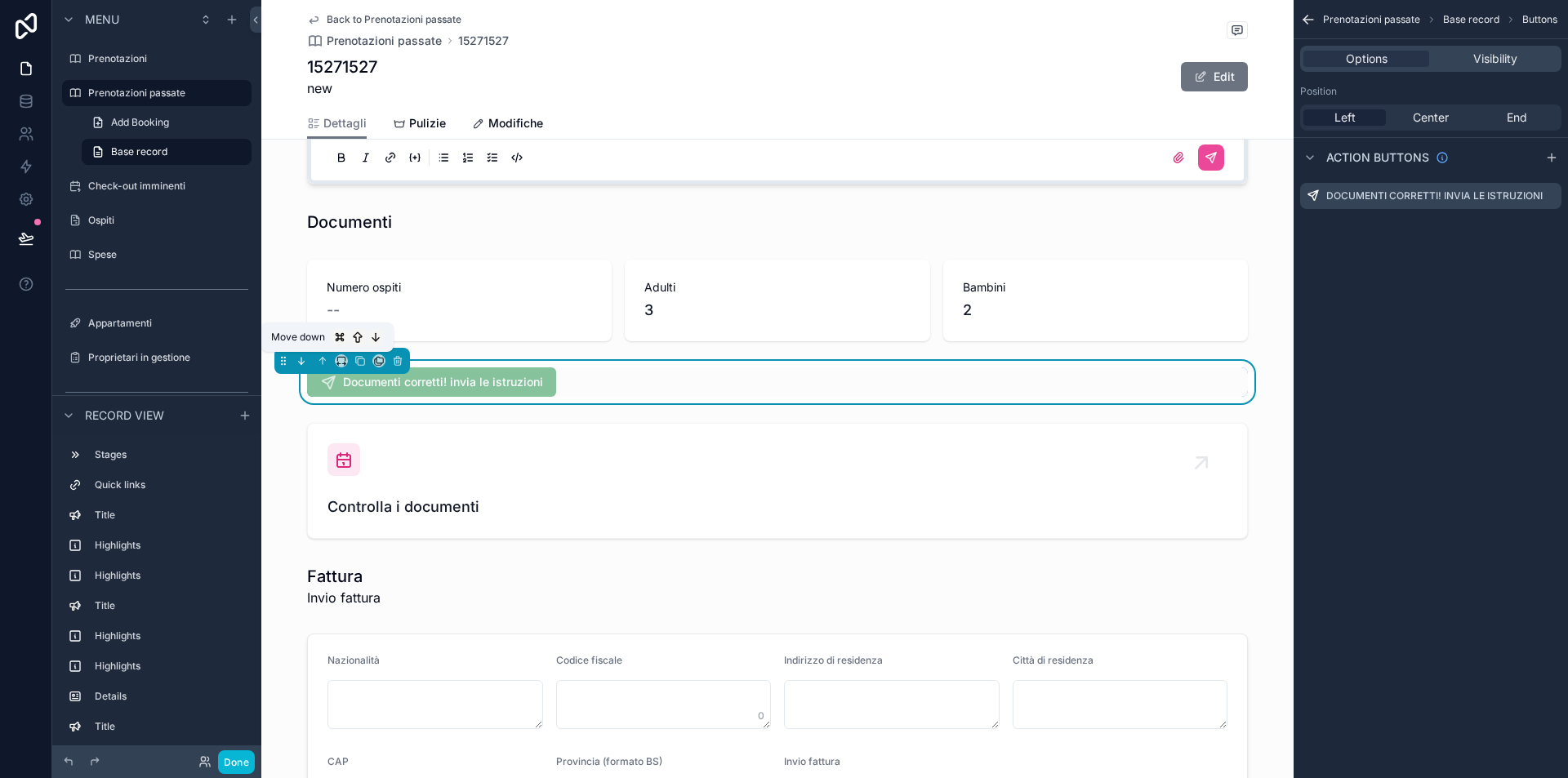
click at [299, 353] on button "scrollable content" at bounding box center [301, 360] width 18 height 18
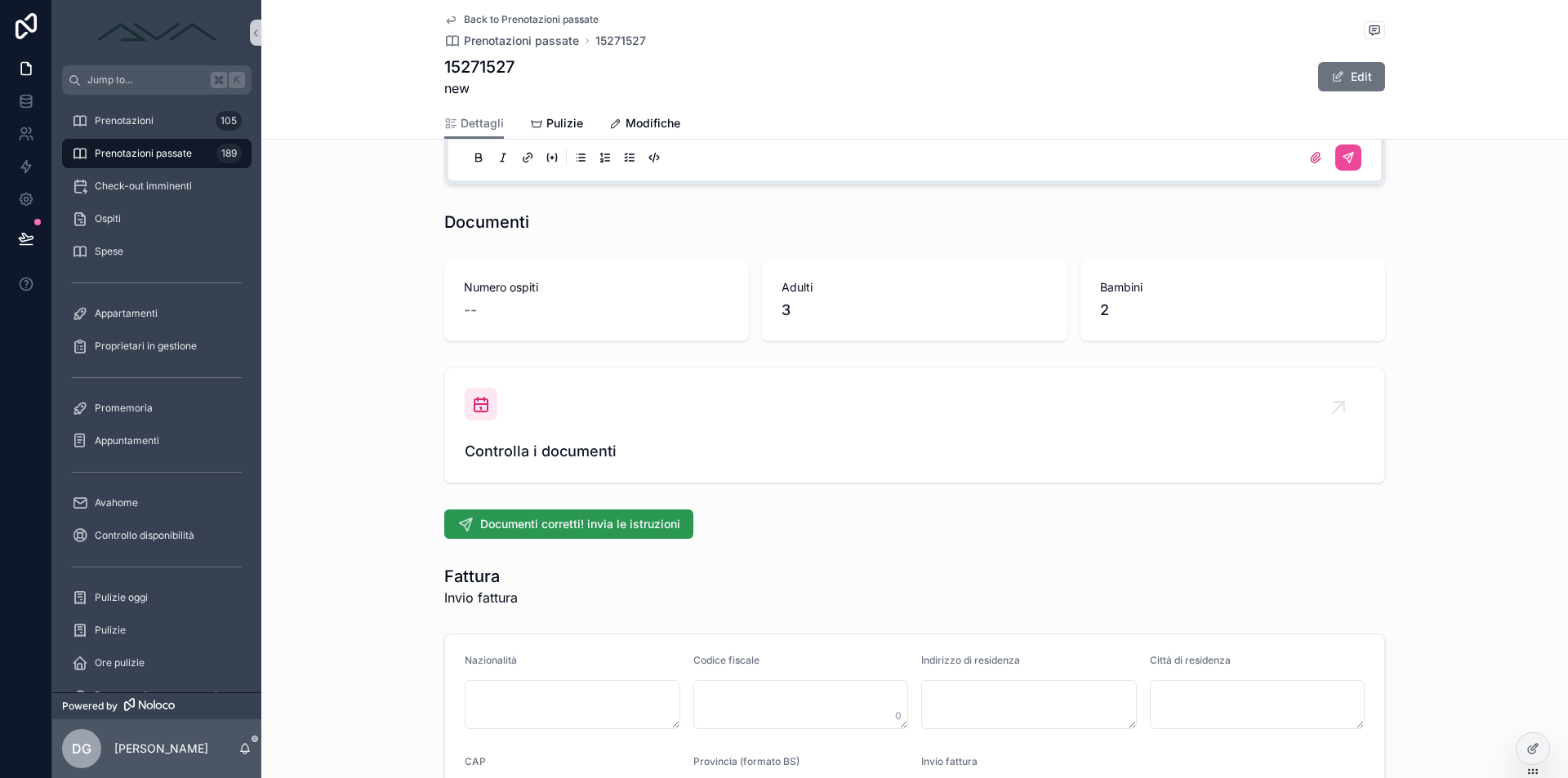
click at [528, 522] on span "Documenti corretti! invia le istruzioni" at bounding box center [580, 523] width 200 height 16
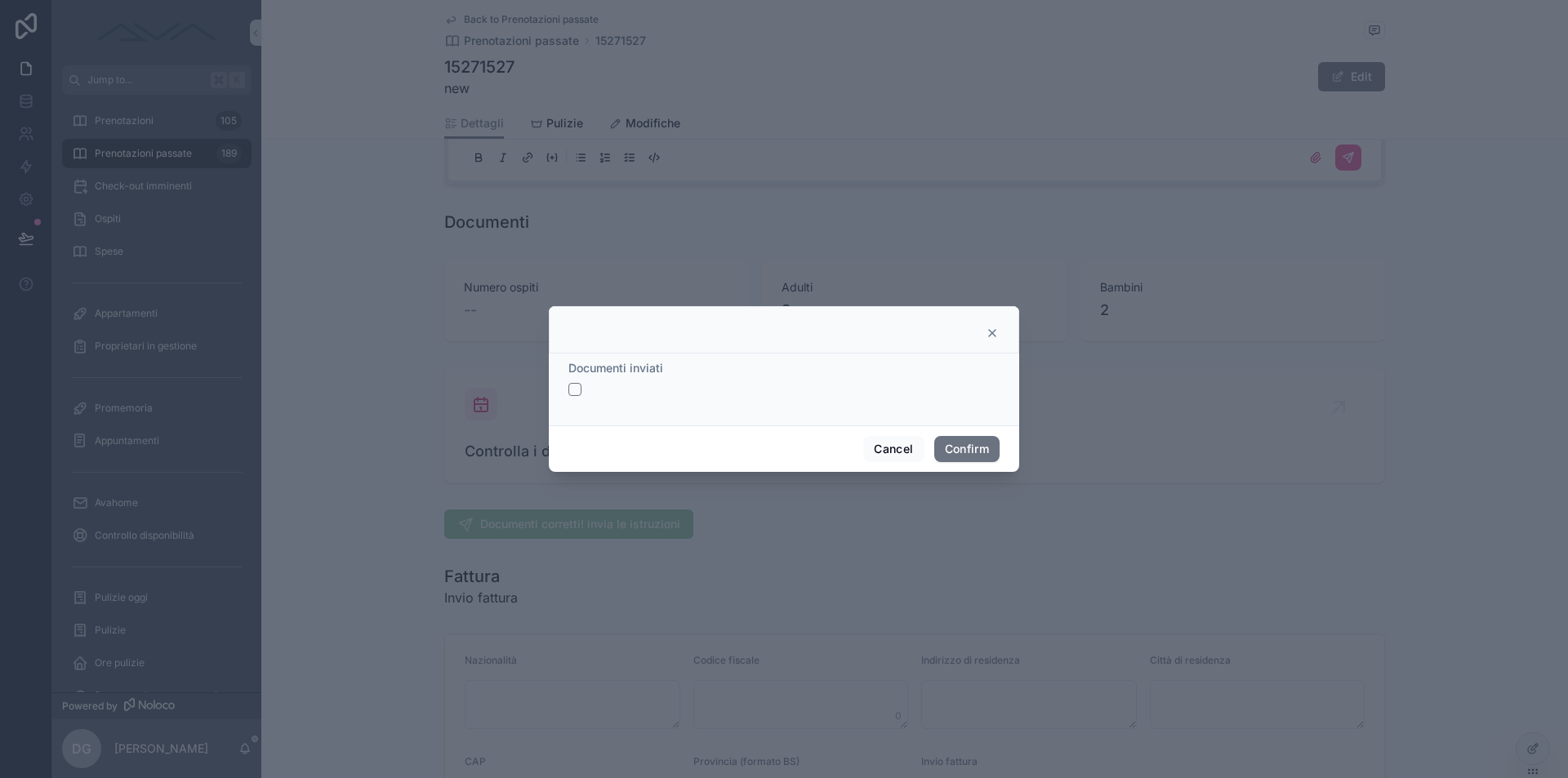
click at [576, 392] on button "button" at bounding box center [575, 389] width 13 height 13
click at [977, 451] on button "Confirm" at bounding box center [966, 449] width 65 height 26
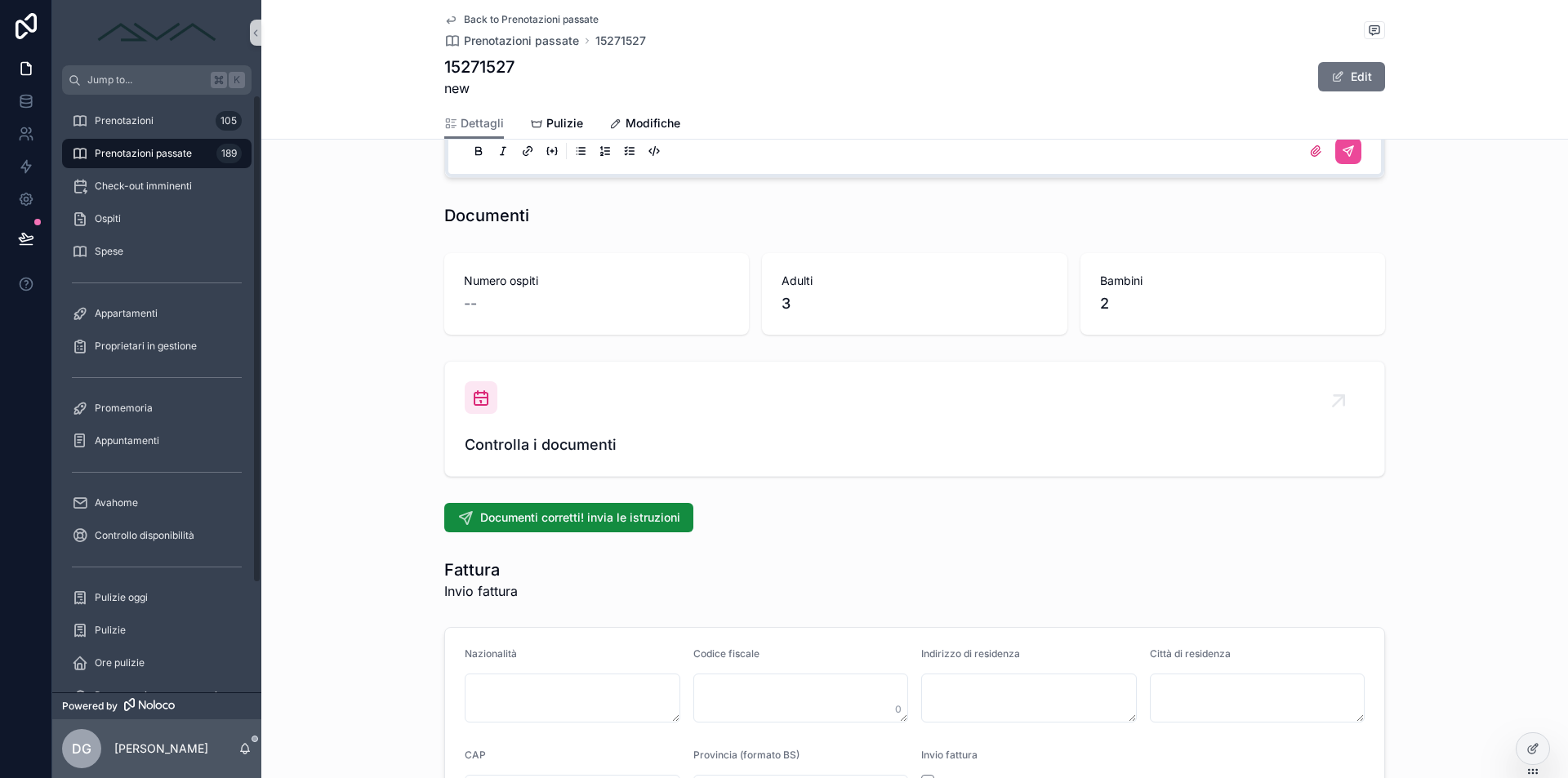
click at [154, 156] on span "Prenotazioni passate" at bounding box center [143, 153] width 97 height 13
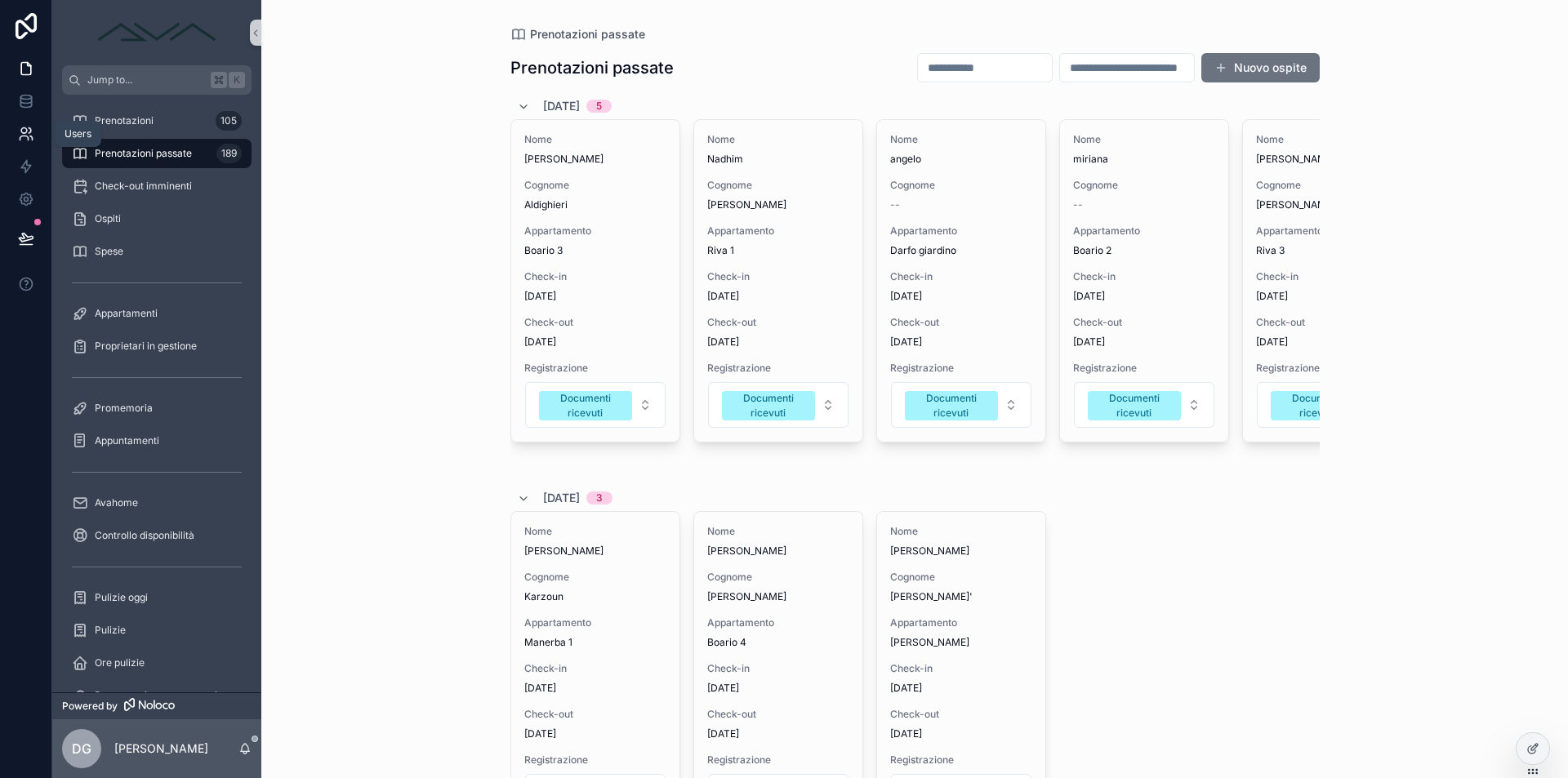
click at [29, 125] on link at bounding box center [25, 134] width 51 height 33
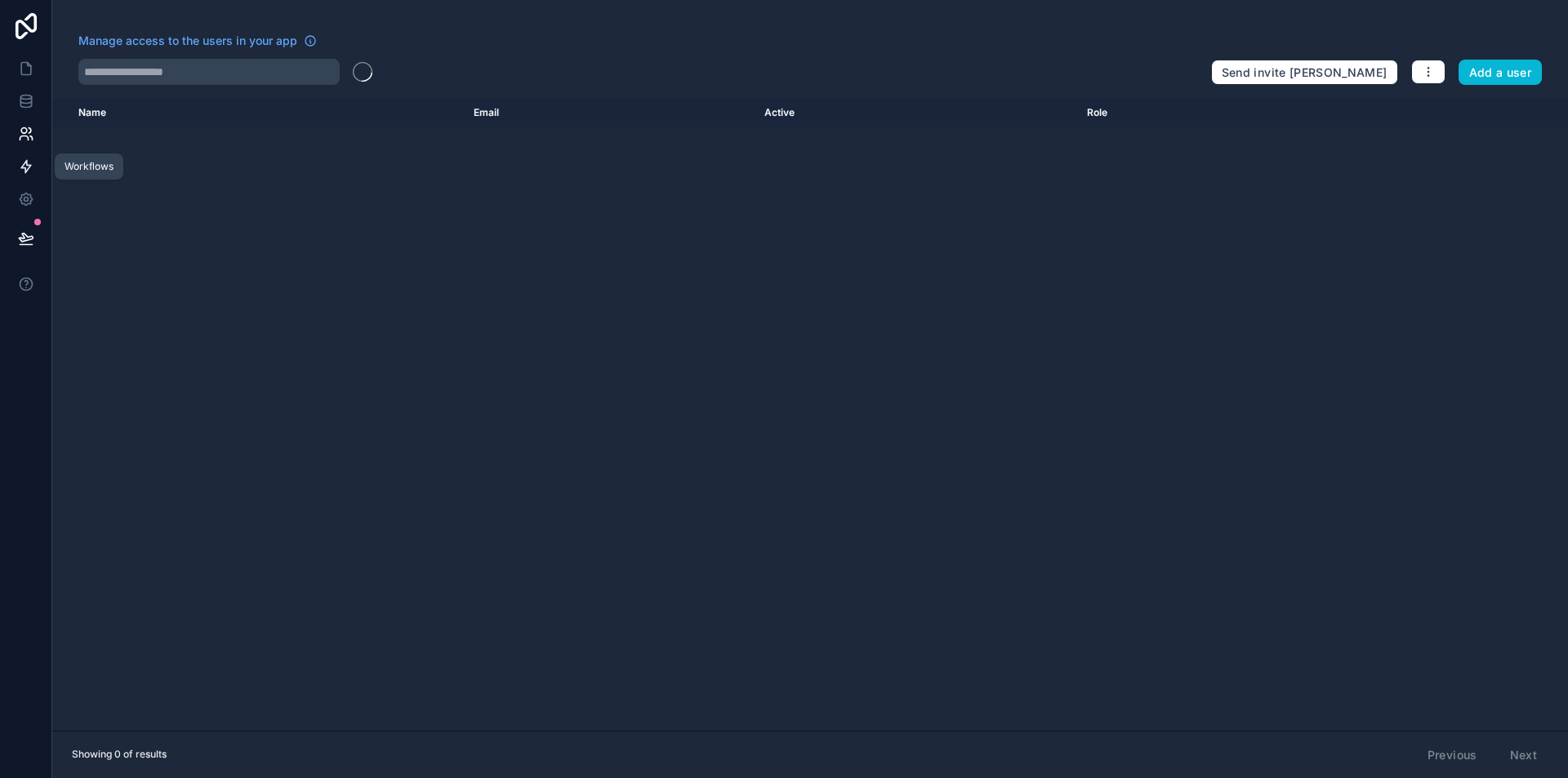
click at [29, 163] on icon at bounding box center [26, 166] width 16 height 16
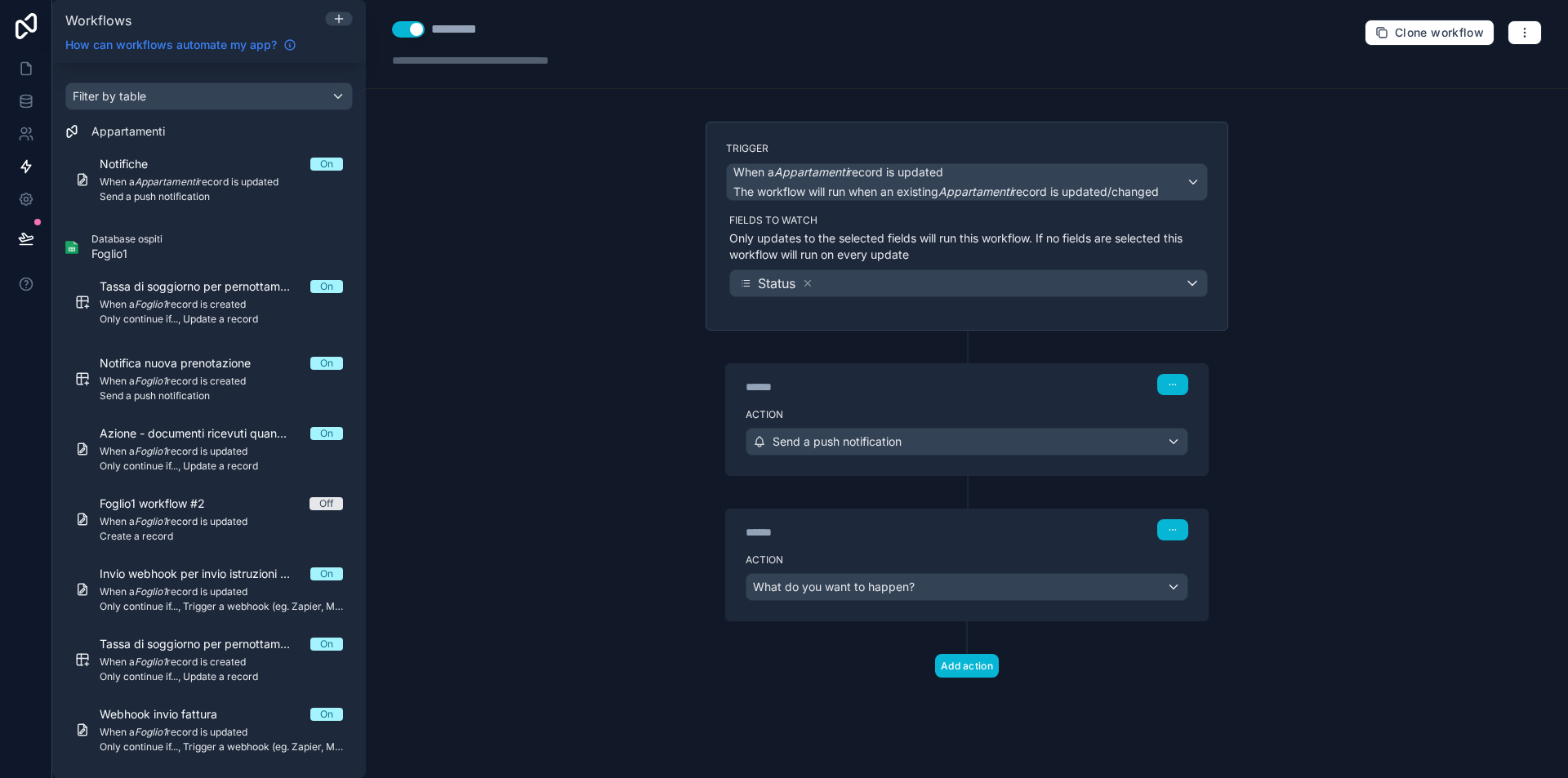
click at [136, 45] on span "How can workflows automate my app?" at bounding box center [171, 44] width 211 height 16
click at [23, 199] on icon at bounding box center [26, 198] width 16 height 16
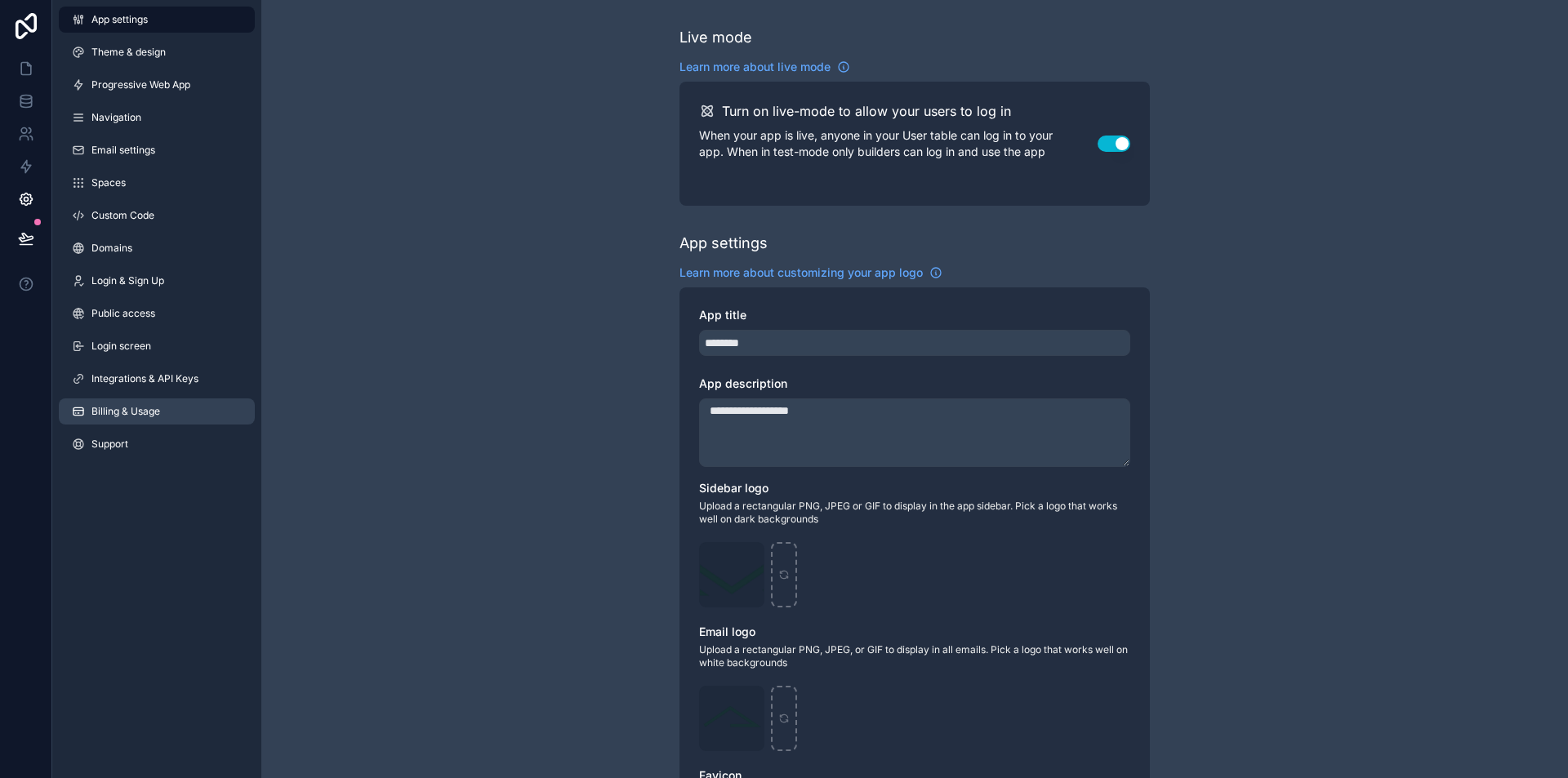
click at [150, 410] on span "Billing & Usage" at bounding box center [126, 411] width 68 height 13
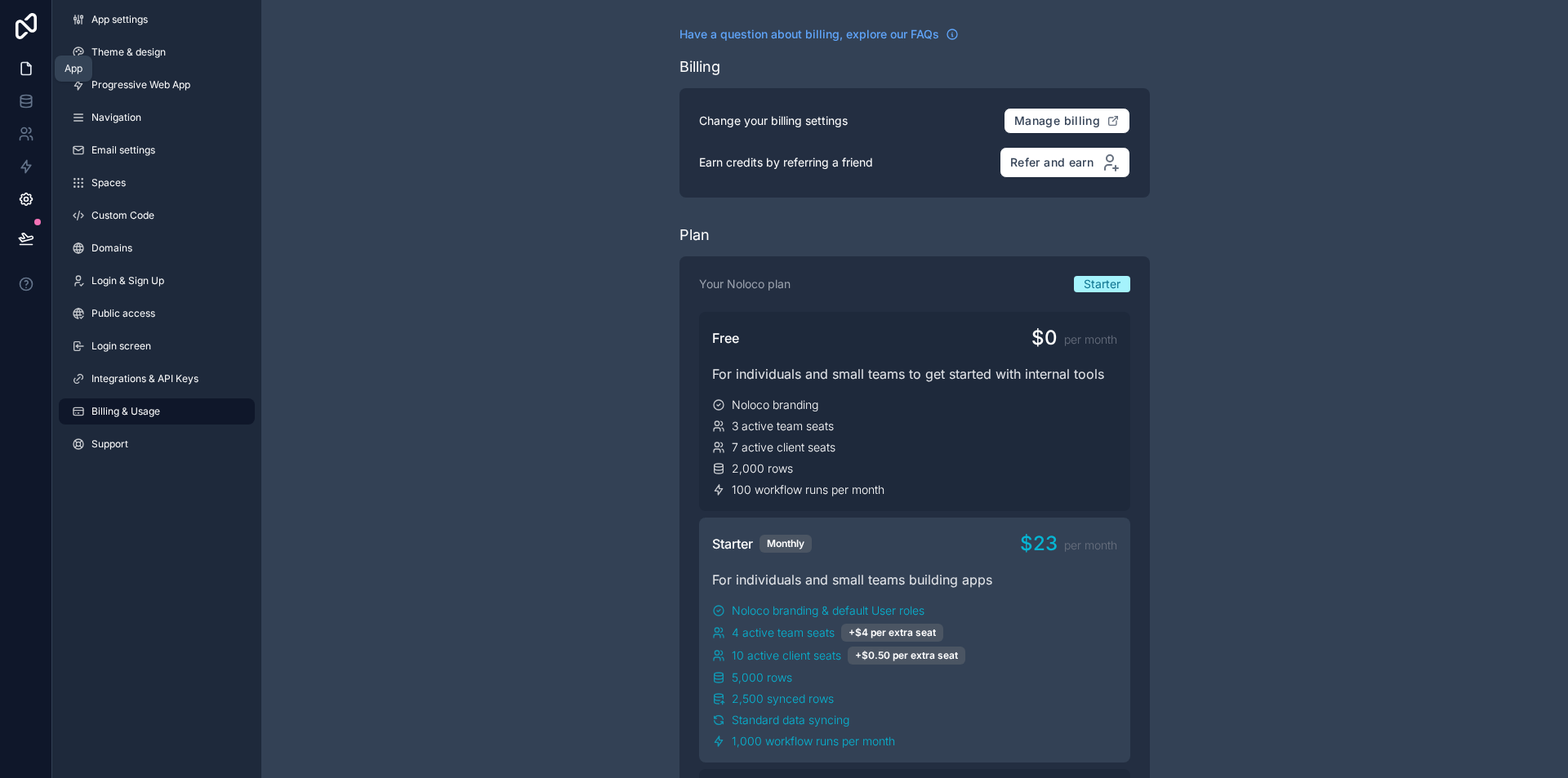
click at [25, 63] on icon at bounding box center [25, 69] width 10 height 12
